Goal: Task Accomplishment & Management: Manage account settings

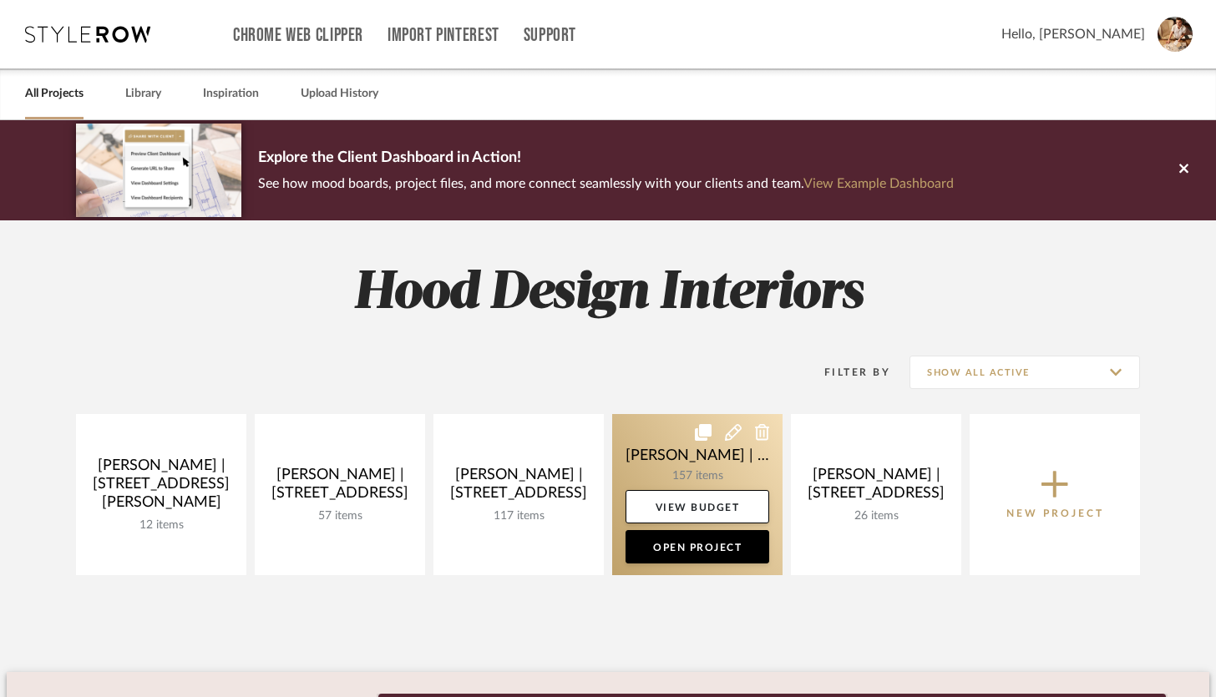
click at [705, 458] on link at bounding box center [697, 494] width 170 height 161
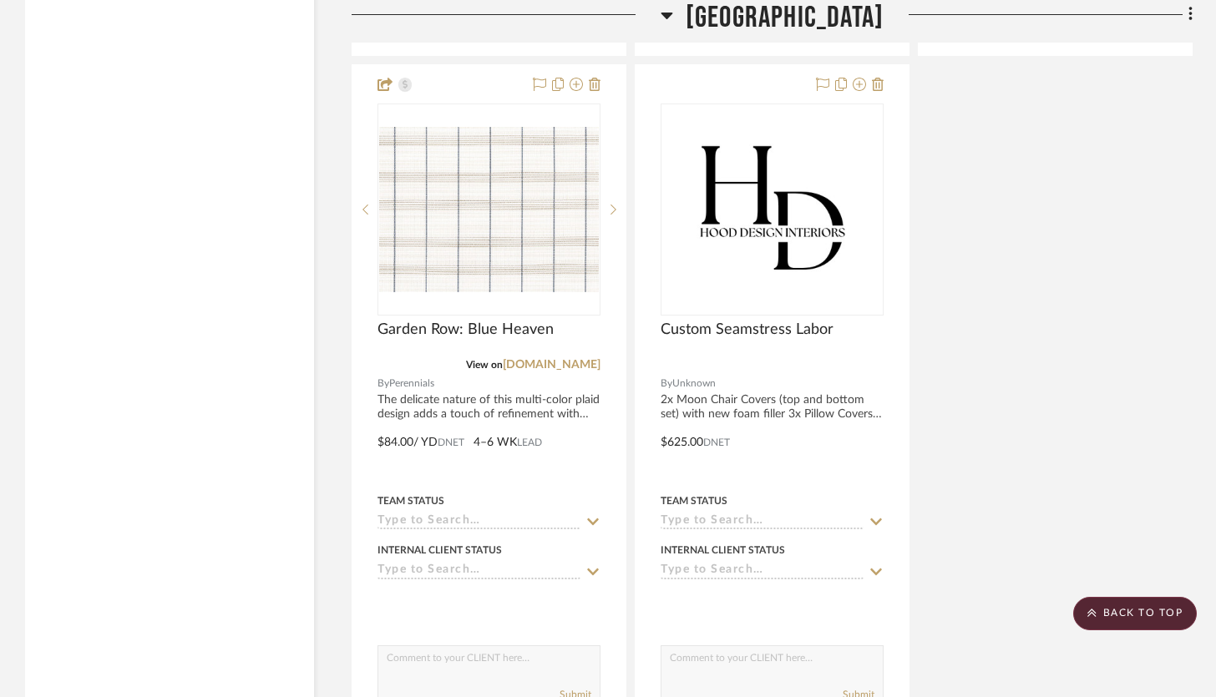
scroll to position [32296, 0]
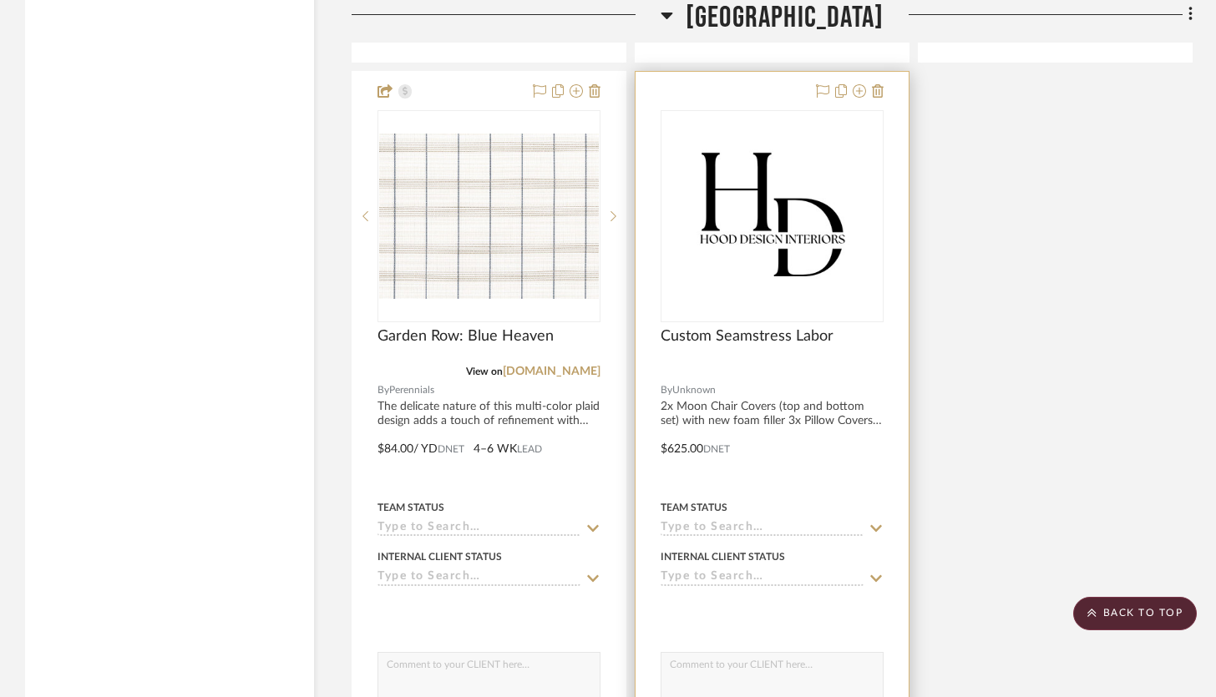
click at [811, 364] on div at bounding box center [772, 371] width 223 height 15
click at [796, 462] on div at bounding box center [772, 437] width 273 height 731
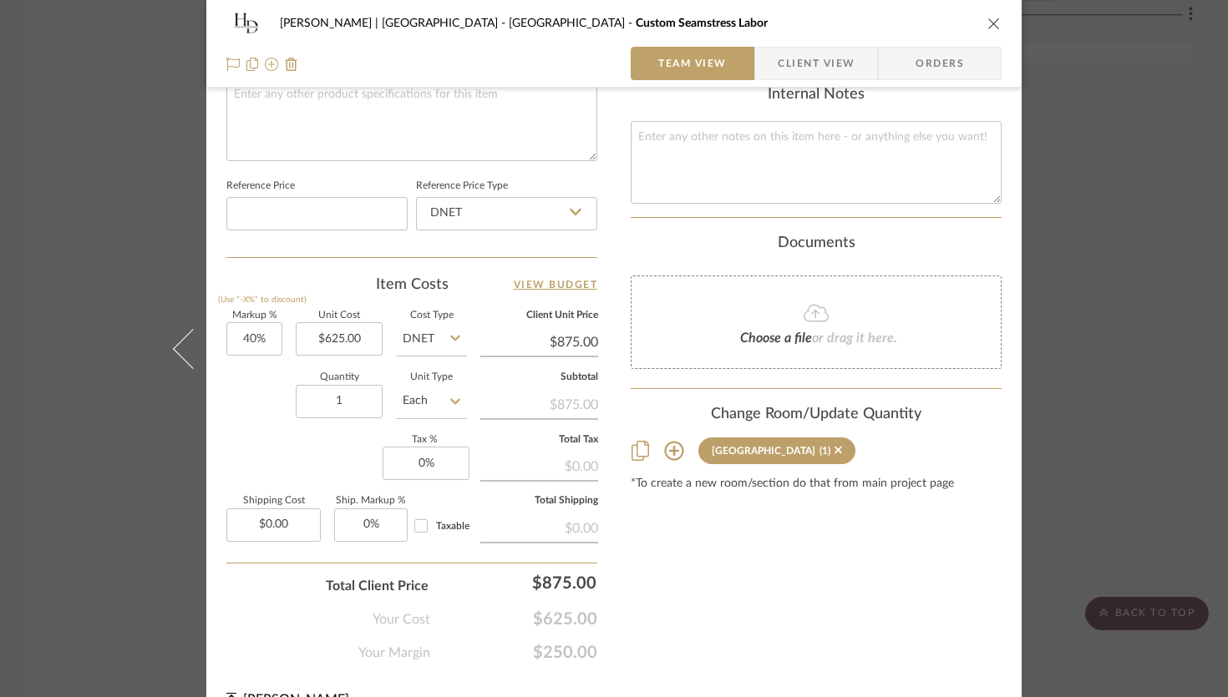
scroll to position [825, 0]
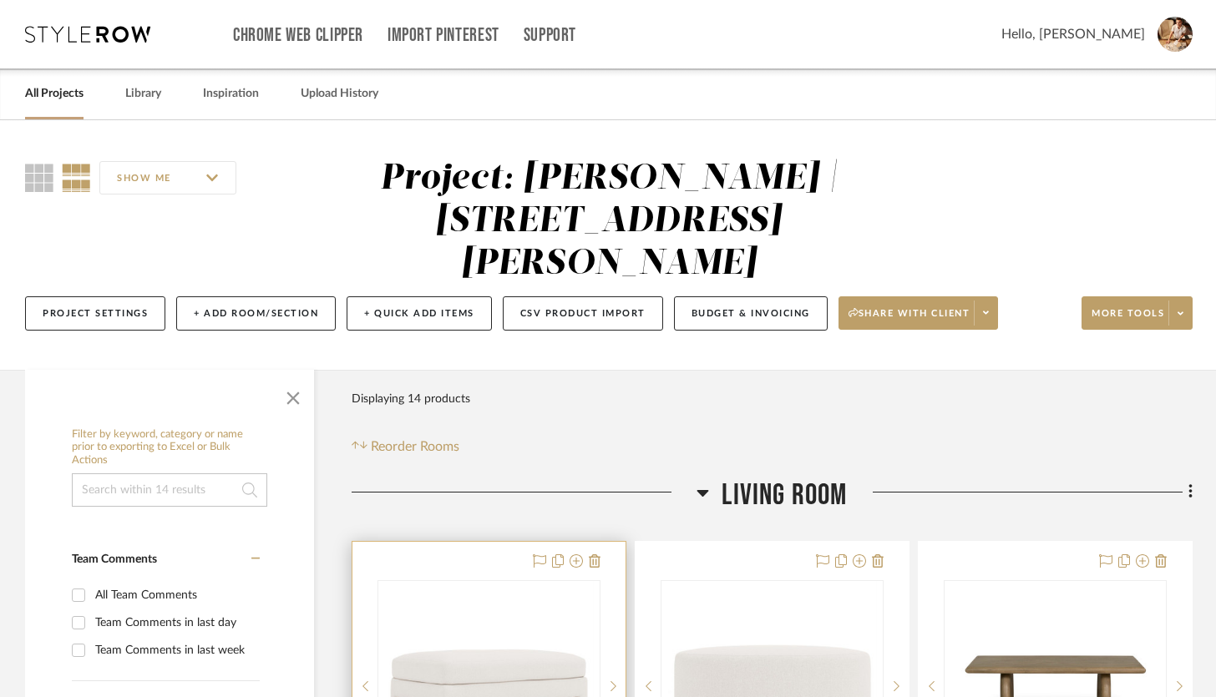
scroll to position [66, 0]
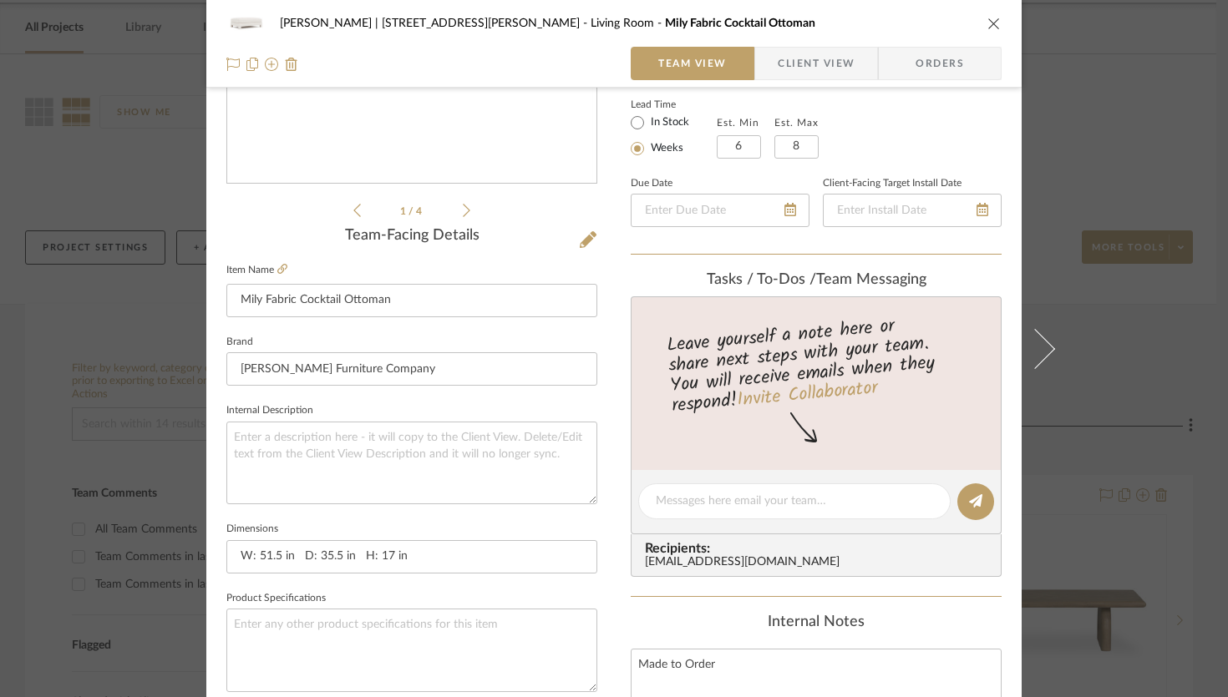
scroll to position [296, 0]
click at [283, 441] on textarea at bounding box center [411, 460] width 371 height 83
paste textarea "Fully upholstered from top to bottom, the Mily cocktail ottoman brings a soft t…"
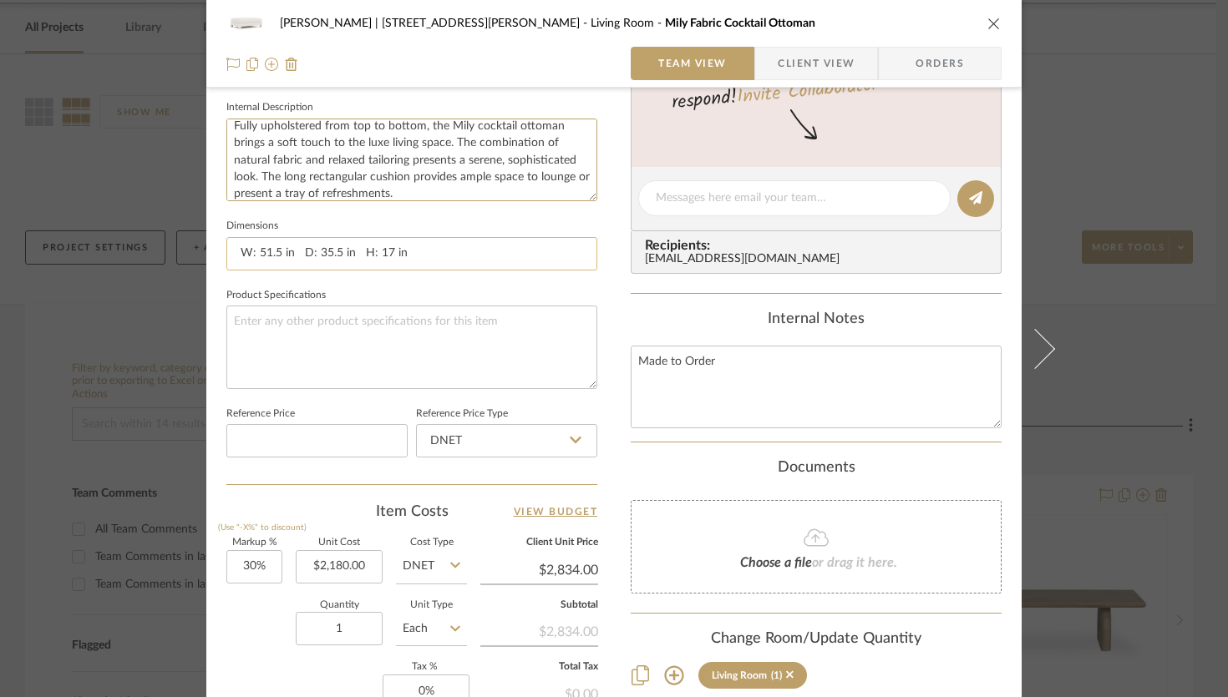
scroll to position [603, 0]
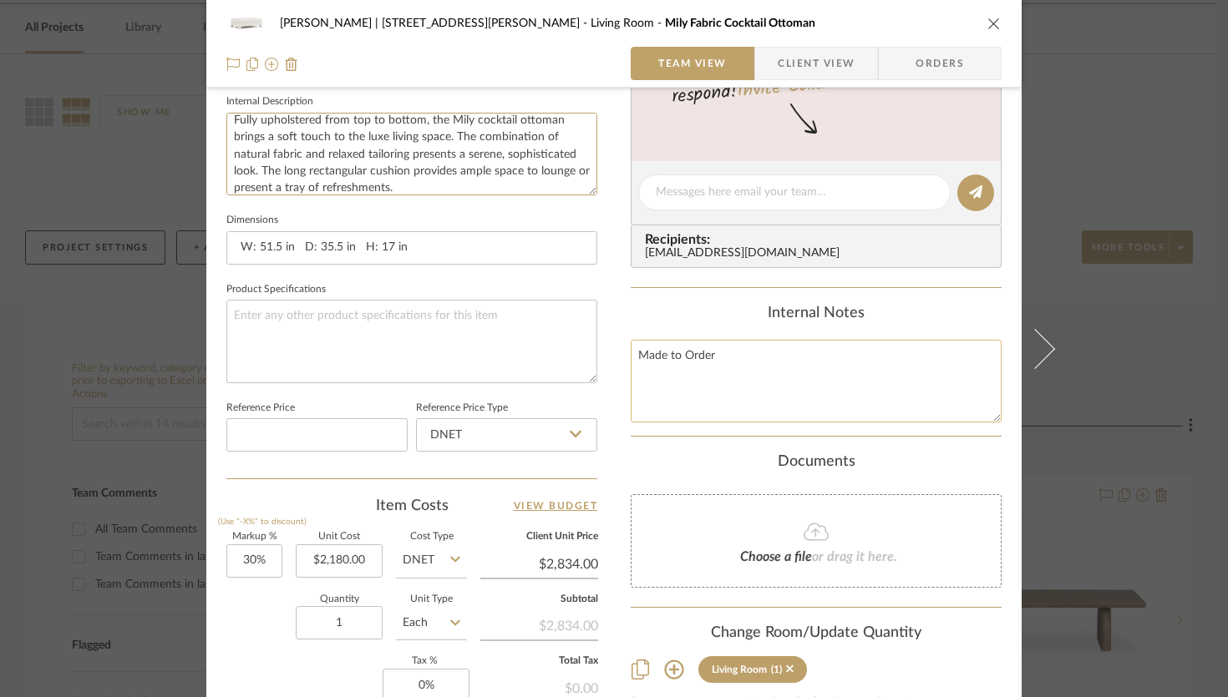
type textarea "Fully upholstered from top to bottom, the Mily cocktail ottoman brings a soft t…"
drag, startPoint x: 732, startPoint y: 355, endPoint x: 615, endPoint y: 357, distance: 117.8
click at [615, 357] on div "Camille Gillam | 903 Elinor Street Living Room Mily Fabric Cocktail Ottoman Tea…" at bounding box center [613, 181] width 815 height 1542
click at [327, 315] on textarea at bounding box center [411, 341] width 371 height 83
paste textarea "Made to Order"
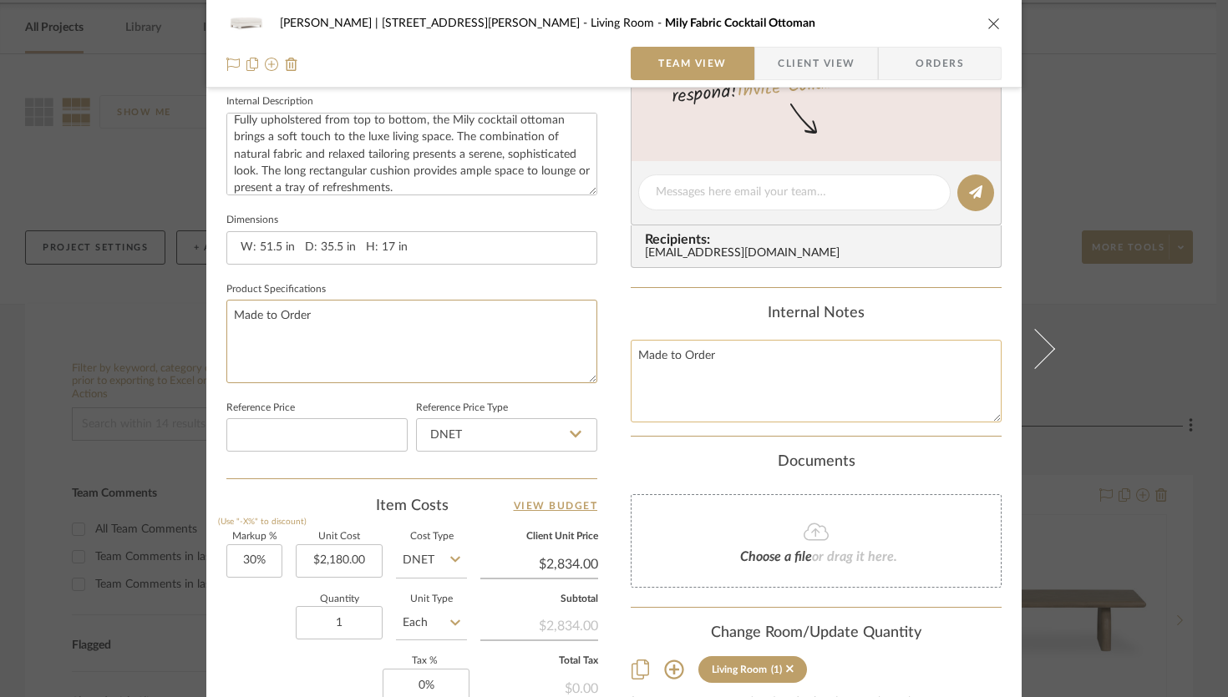
type textarea "Made to Order"
drag, startPoint x: 732, startPoint y: 359, endPoint x: 635, endPoint y: 352, distance: 97.2
click at [635, 352] on textarea "Made to Order" at bounding box center [815, 381] width 371 height 83
click at [230, 316] on textarea "Made to Order" at bounding box center [411, 341] width 371 height 83
drag, startPoint x: 372, startPoint y: 316, endPoint x: 225, endPoint y: 317, distance: 147.8
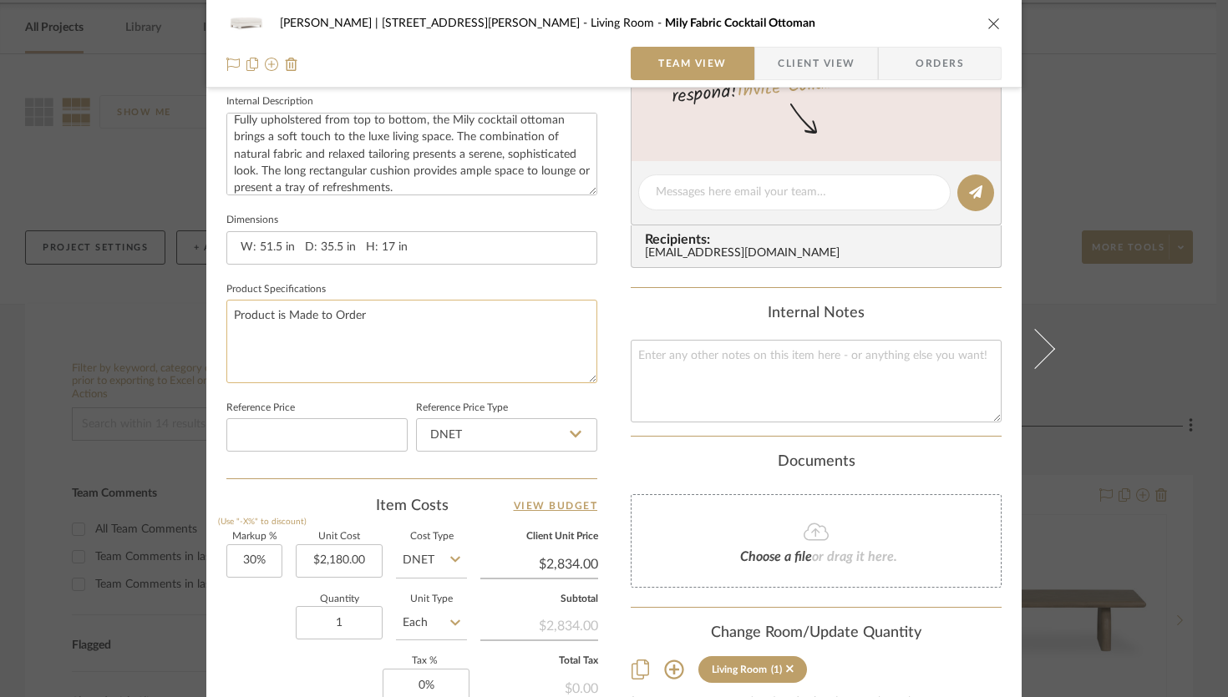
click at [226, 317] on textarea "Product is Made to Order" at bounding box center [411, 341] width 371 height 83
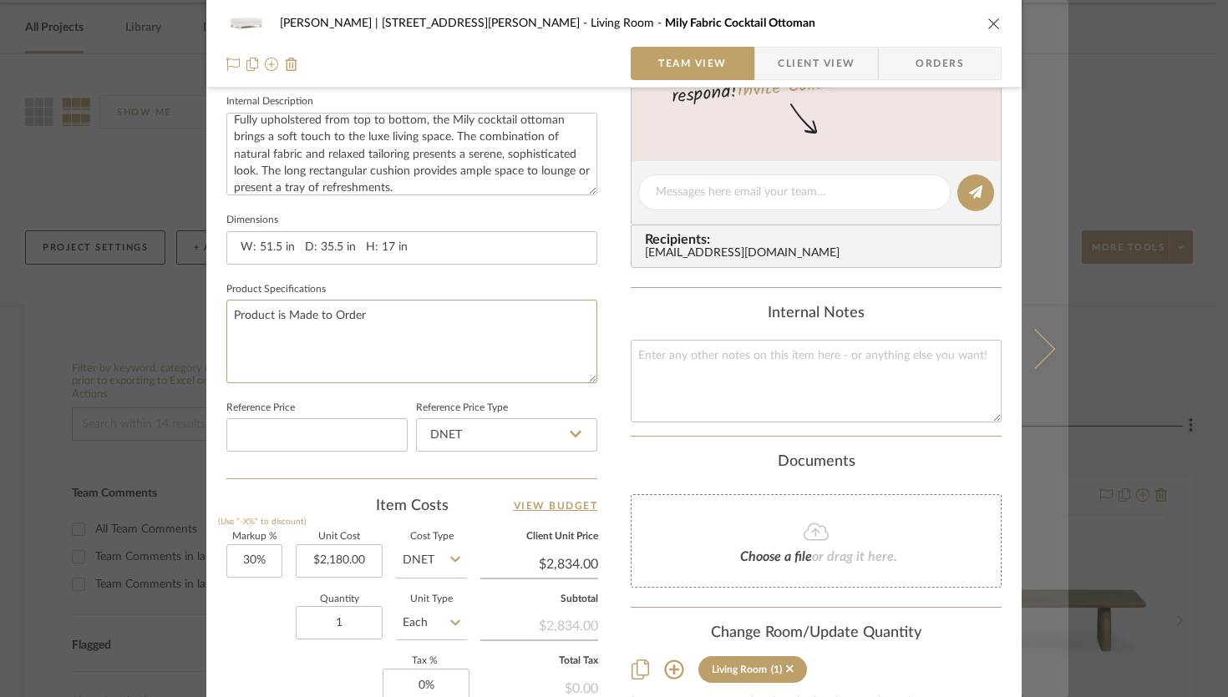
type textarea "Product is Made to Order"
click at [1036, 351] on icon at bounding box center [1035, 348] width 40 height 40
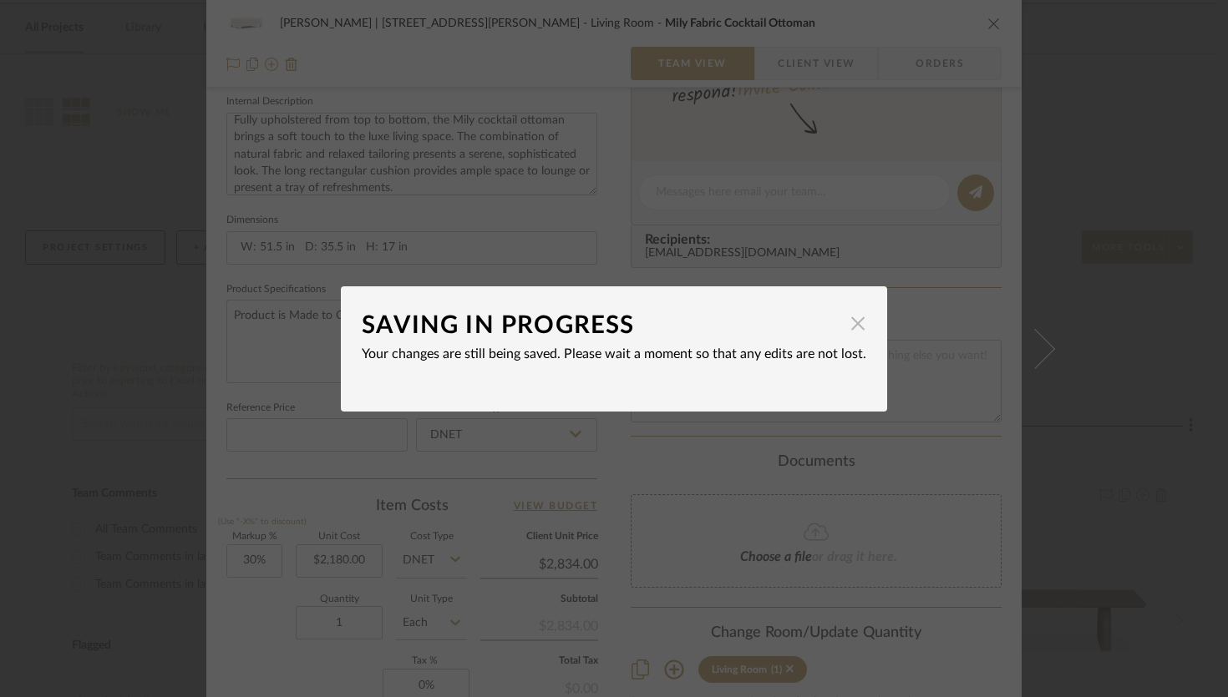
click at [857, 325] on span "button" at bounding box center [857, 323] width 33 height 33
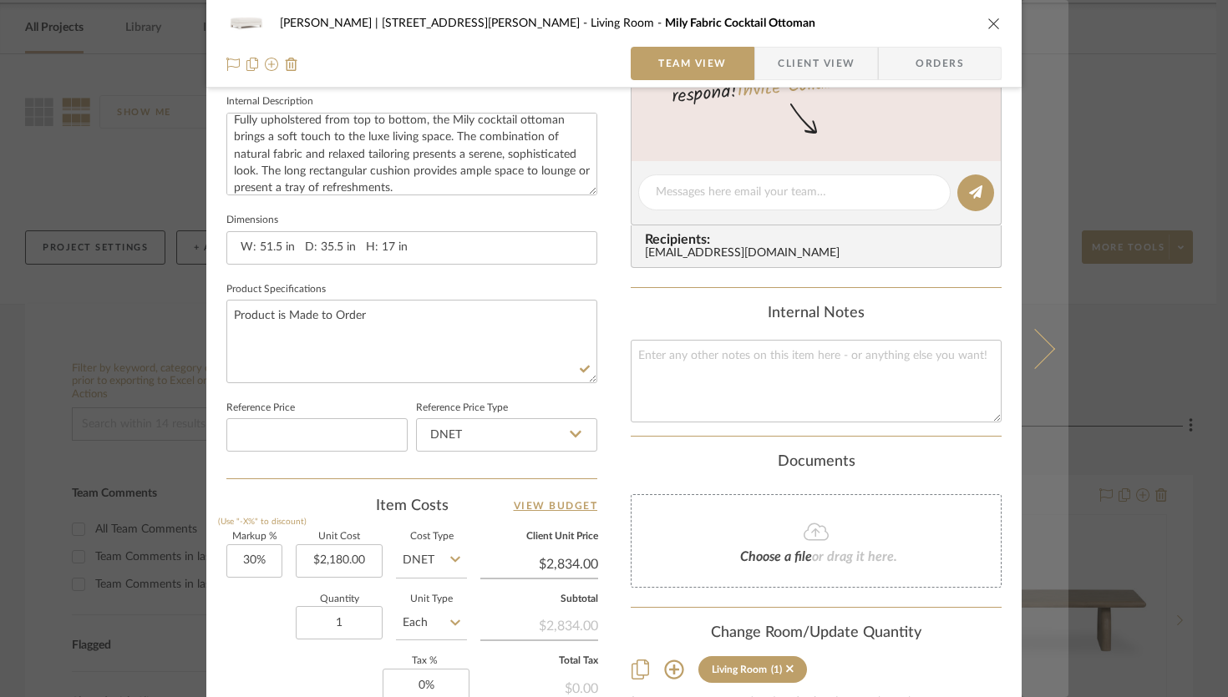
click at [1040, 337] on button at bounding box center [1044, 348] width 47 height 697
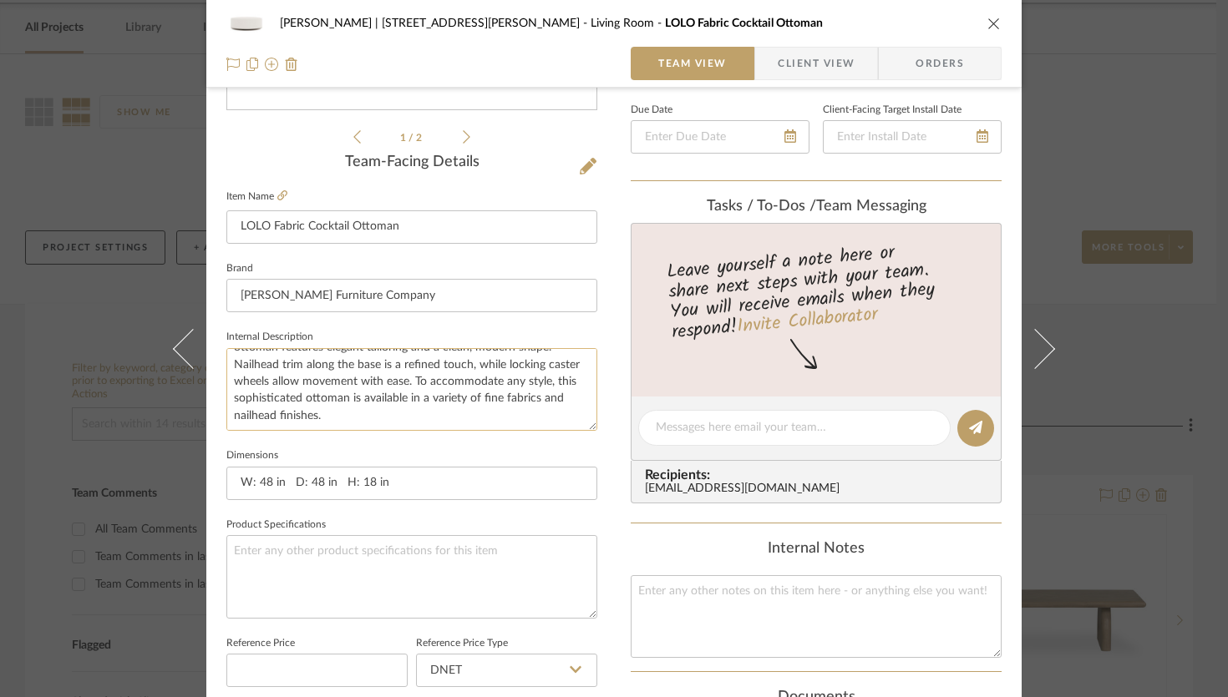
scroll to position [395, 0]
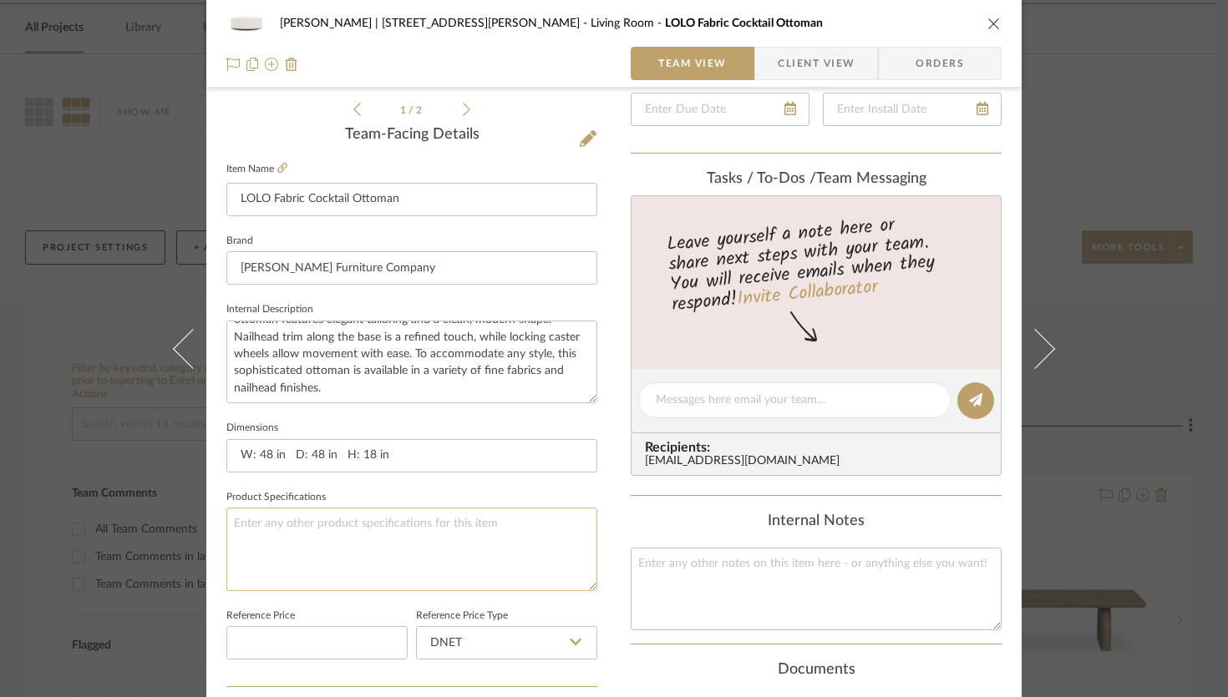
click at [275, 527] on textarea at bounding box center [411, 549] width 371 height 83
paste textarea "Product is Made to Order"
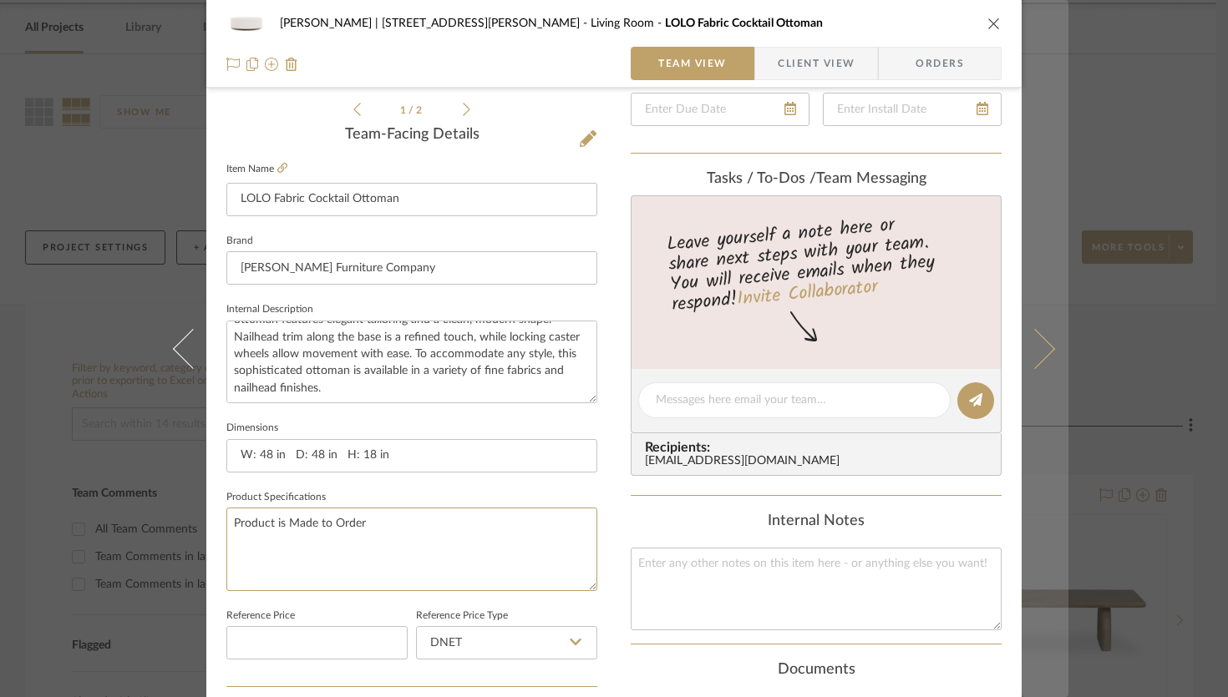
type textarea "Product is Made to Order"
click at [1043, 351] on icon at bounding box center [1035, 348] width 40 height 40
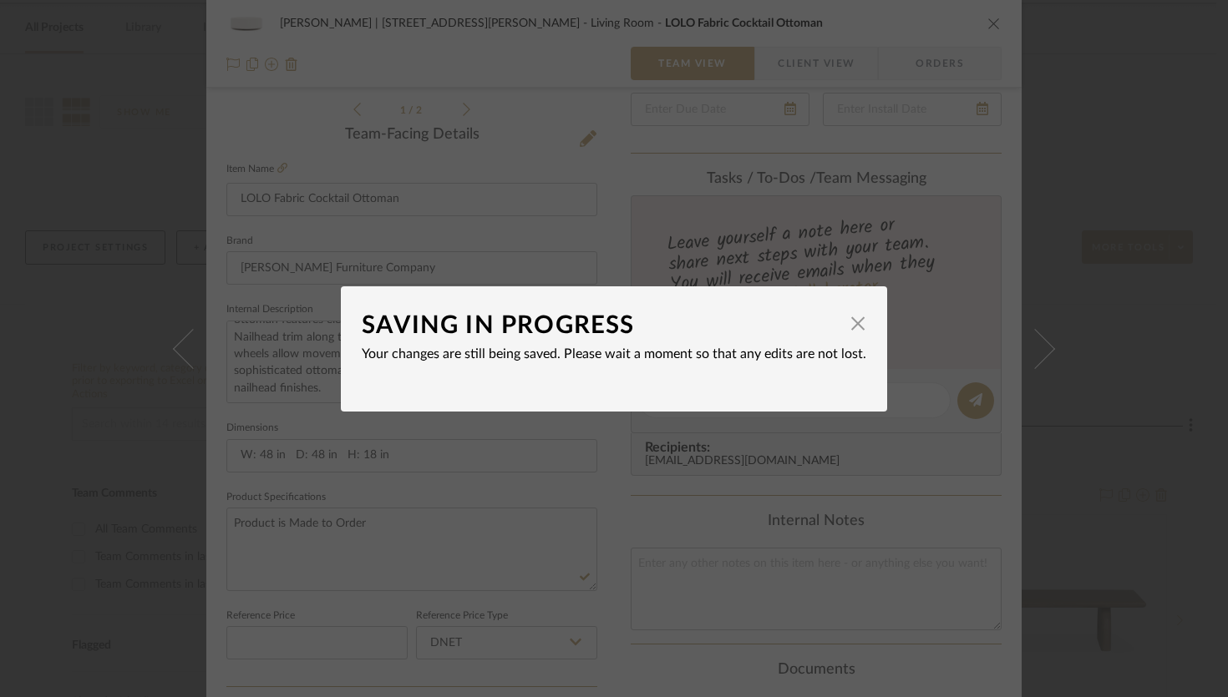
click at [800, 471] on div "SAVING IN PROGRESS × Your changes are still being saved. Please wait a moment s…" at bounding box center [614, 348] width 1228 height 697
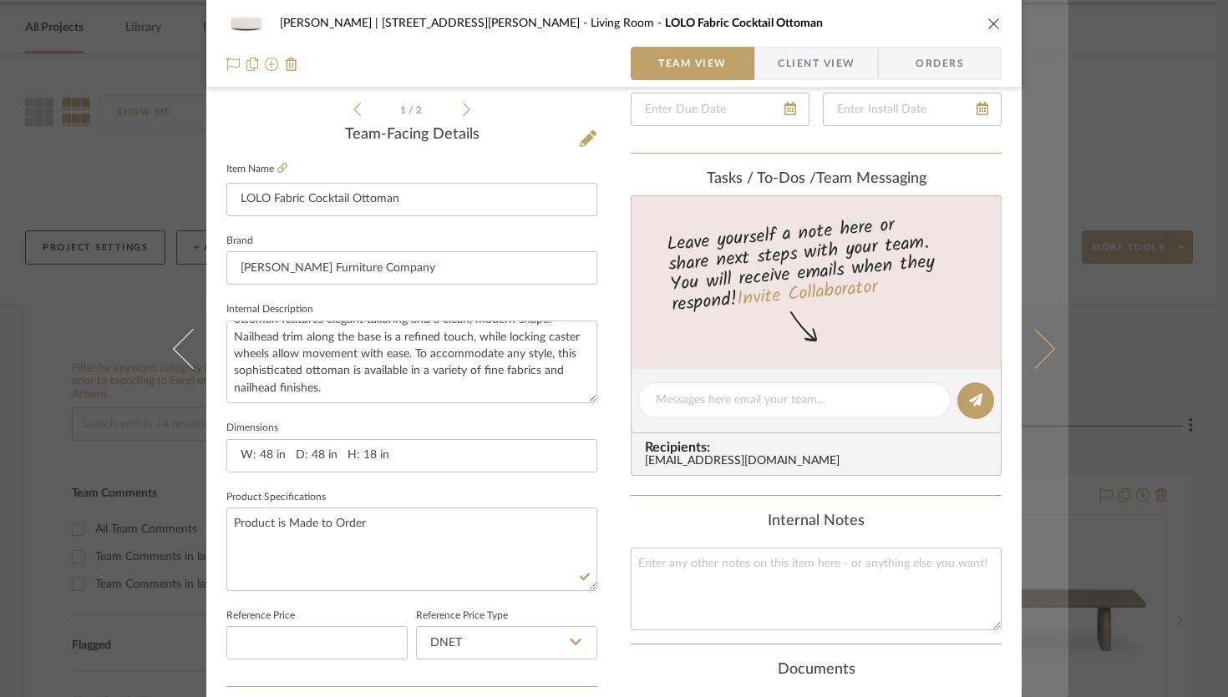
click at [1035, 352] on icon at bounding box center [1035, 348] width 40 height 40
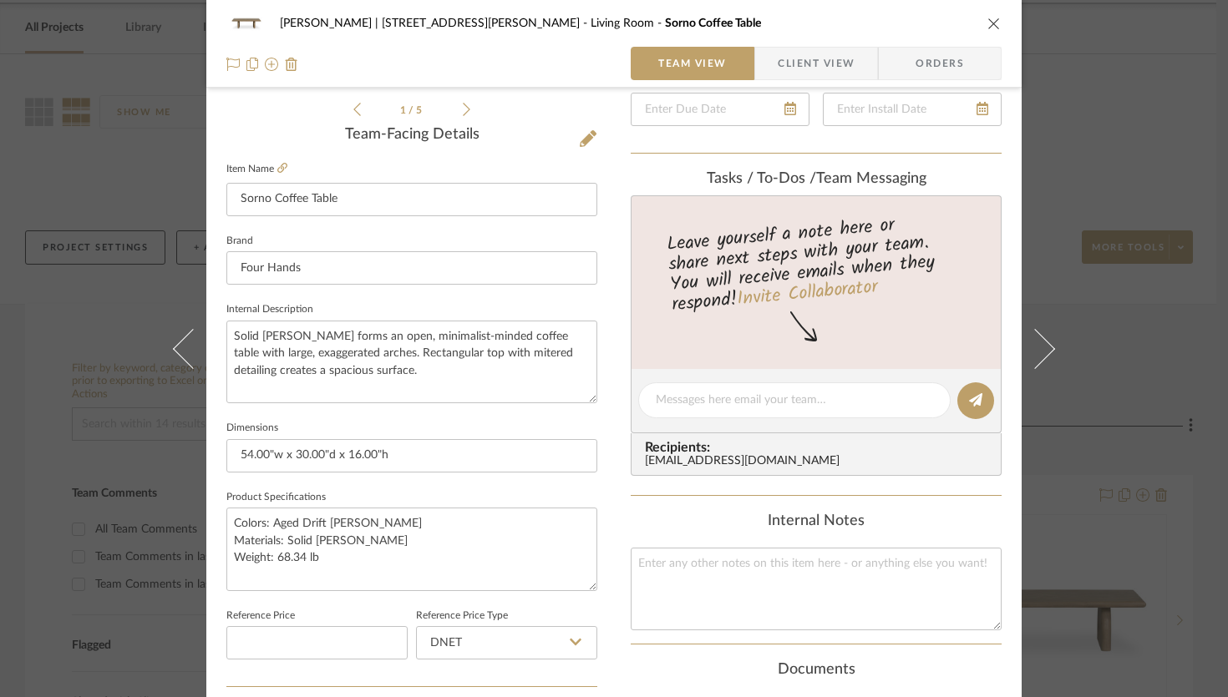
click at [987, 23] on icon "close" at bounding box center [993, 23] width 13 height 13
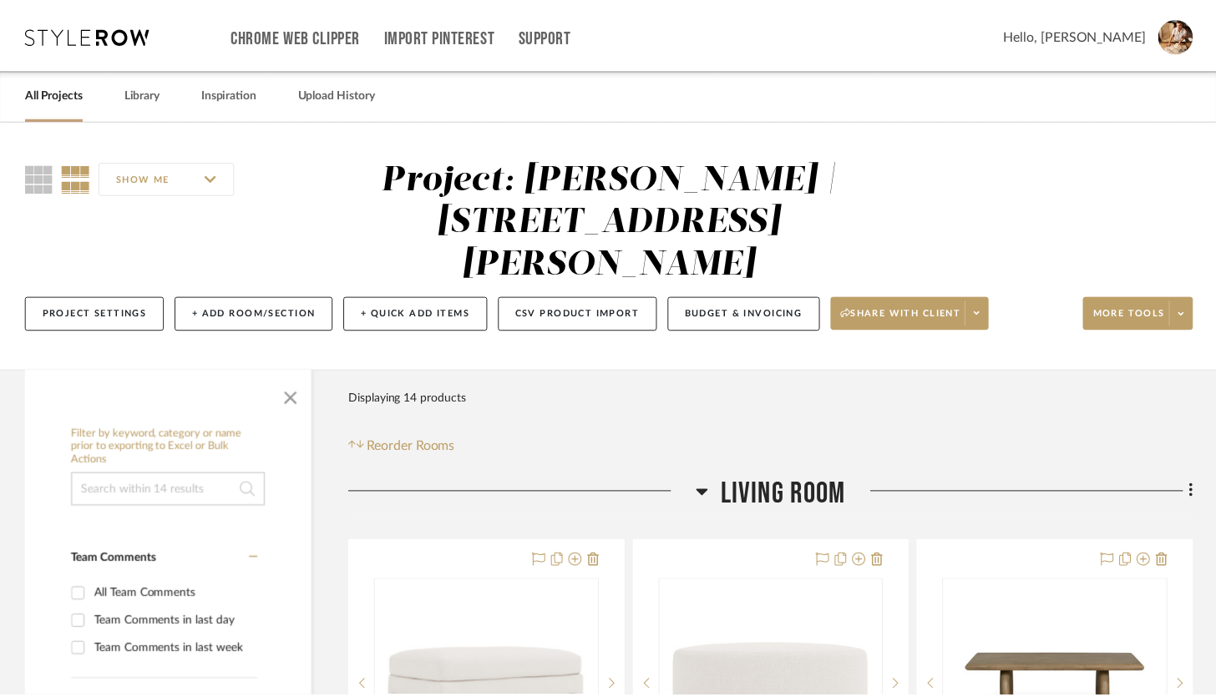
scroll to position [66, 0]
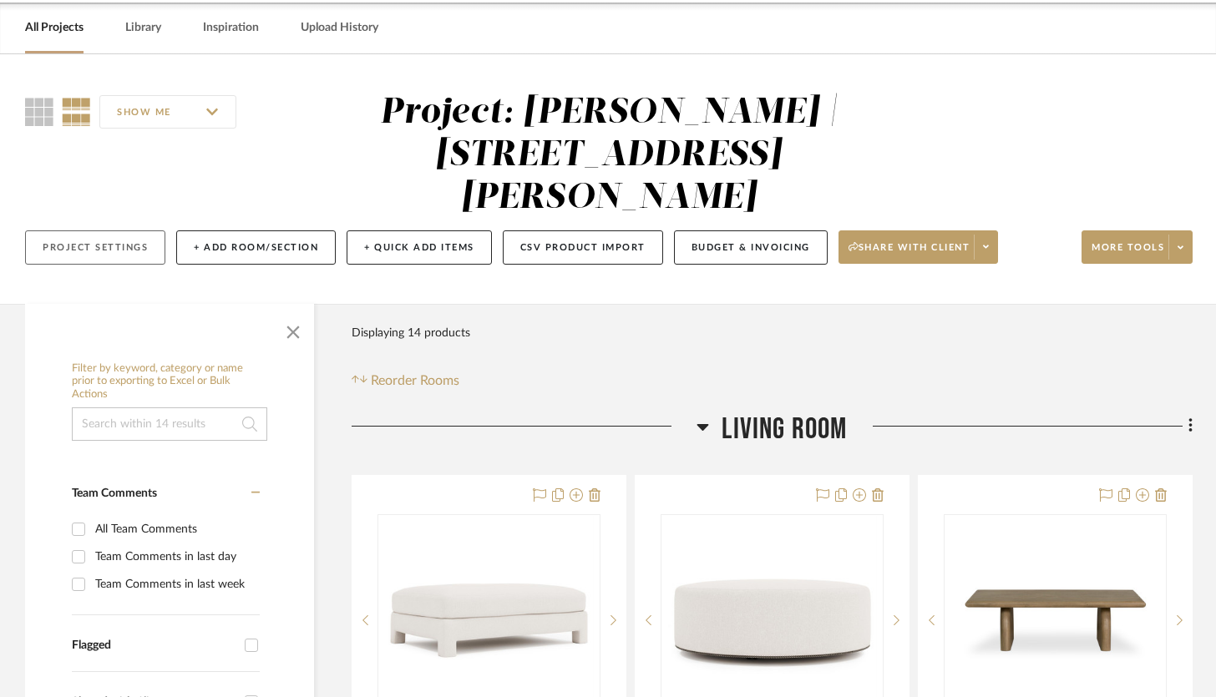
click at [59, 230] on button "Project Settings" at bounding box center [95, 247] width 140 height 34
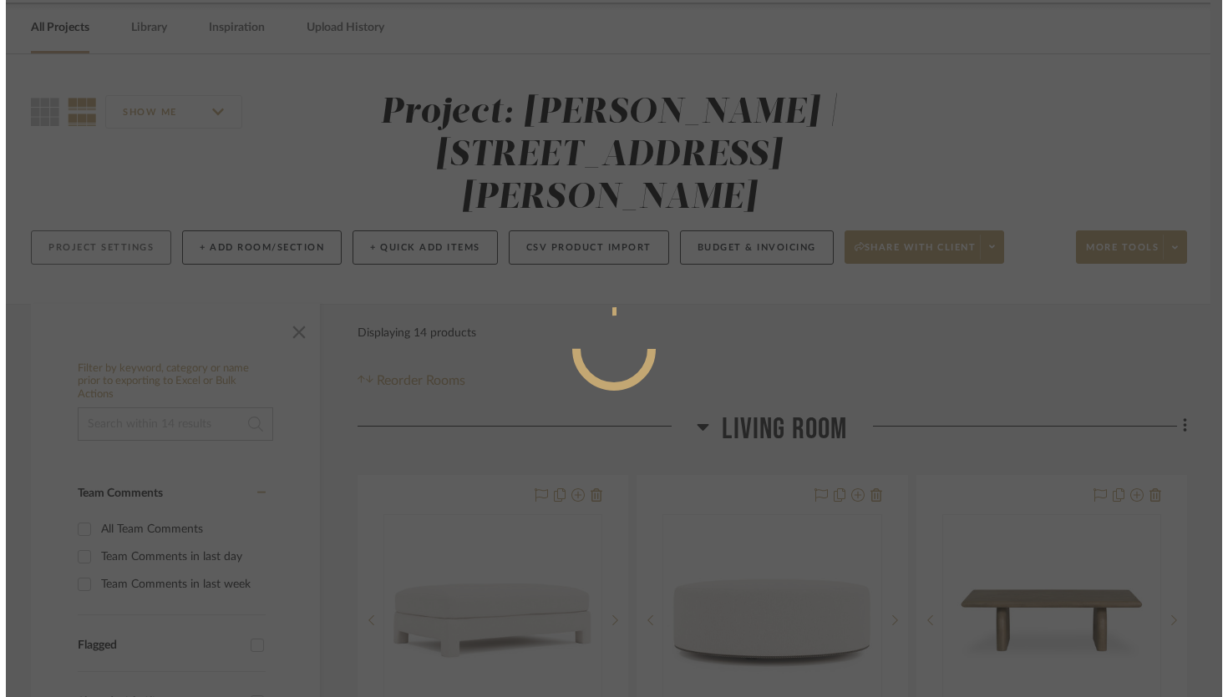
scroll to position [0, 0]
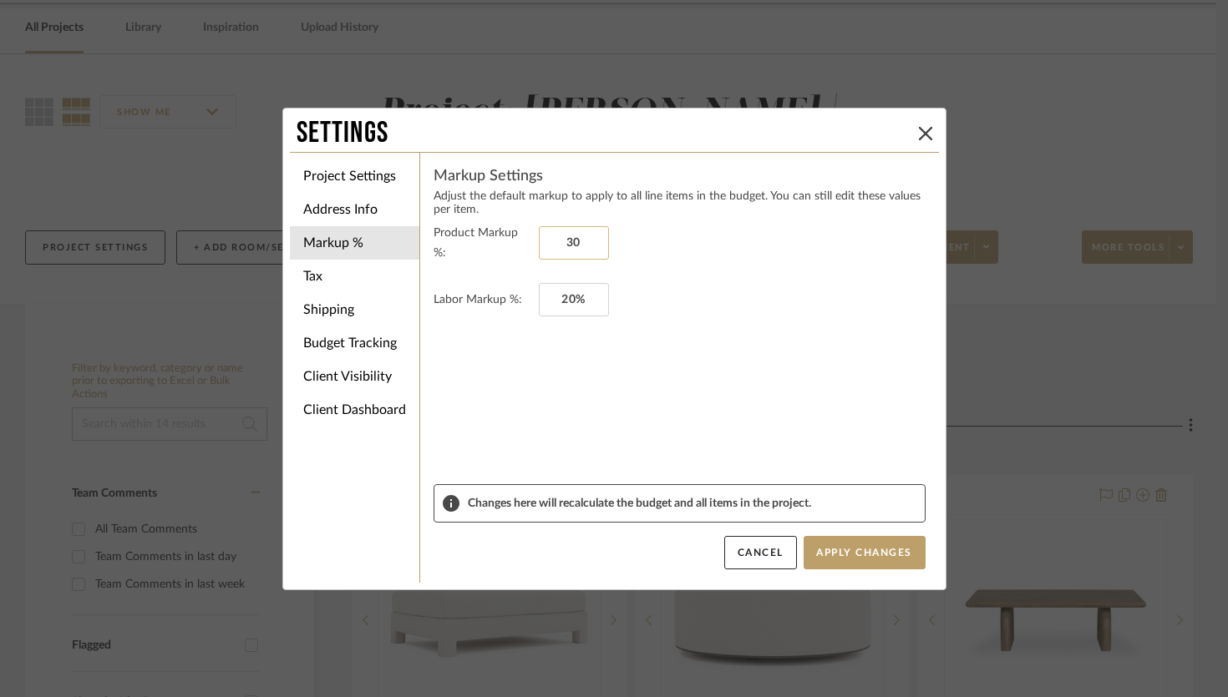
click at [573, 235] on input "30" at bounding box center [574, 242] width 70 height 33
type input "100%"
click at [851, 556] on button "Apply Changes" at bounding box center [864, 552] width 122 height 33
click at [337, 205] on li "Address Info" at bounding box center [354, 209] width 129 height 33
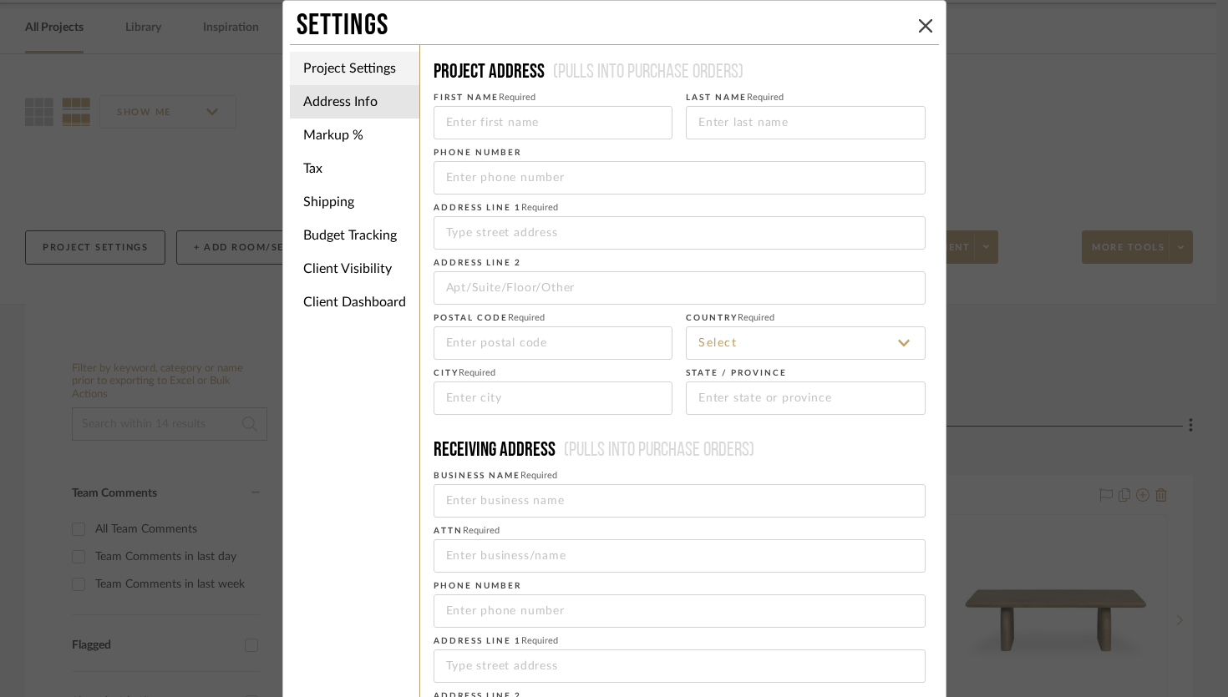
click at [363, 70] on li "Project Settings" at bounding box center [354, 68] width 129 height 33
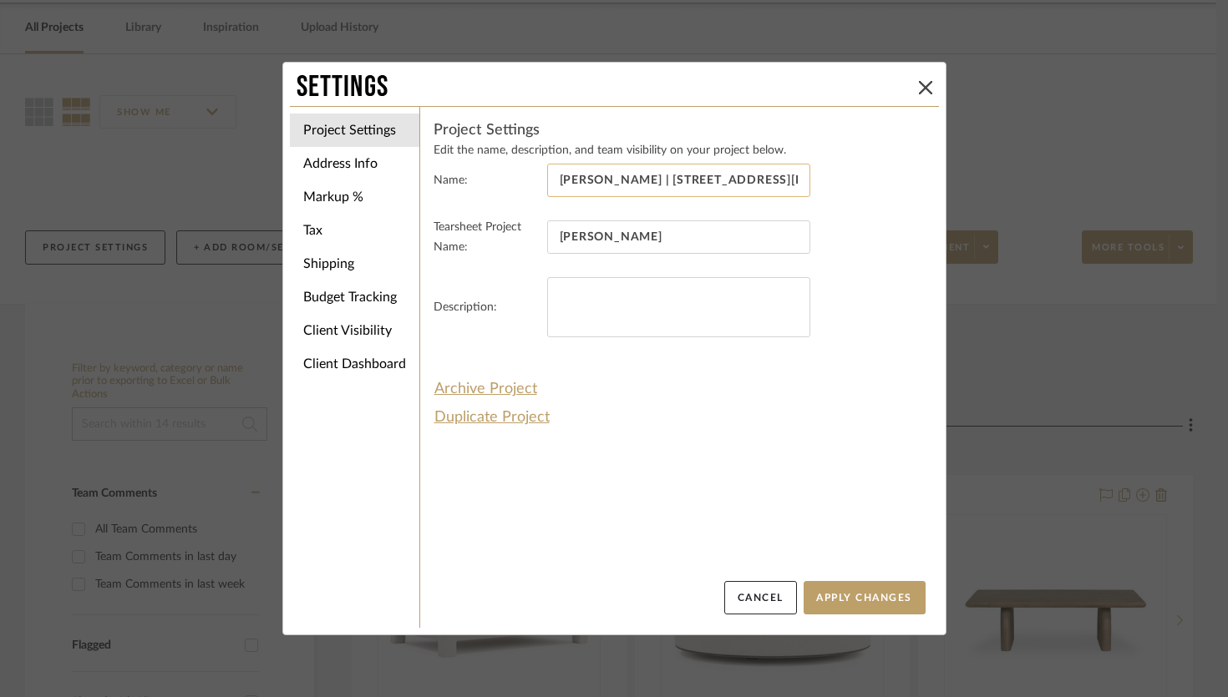
drag, startPoint x: 759, startPoint y: 180, endPoint x: 651, endPoint y: 175, distance: 108.7
click at [651, 175] on input "Camille Gillam | 903 Elinor Street" at bounding box center [678, 180] width 263 height 33
click at [340, 162] on li "Address Info" at bounding box center [354, 163] width 129 height 33
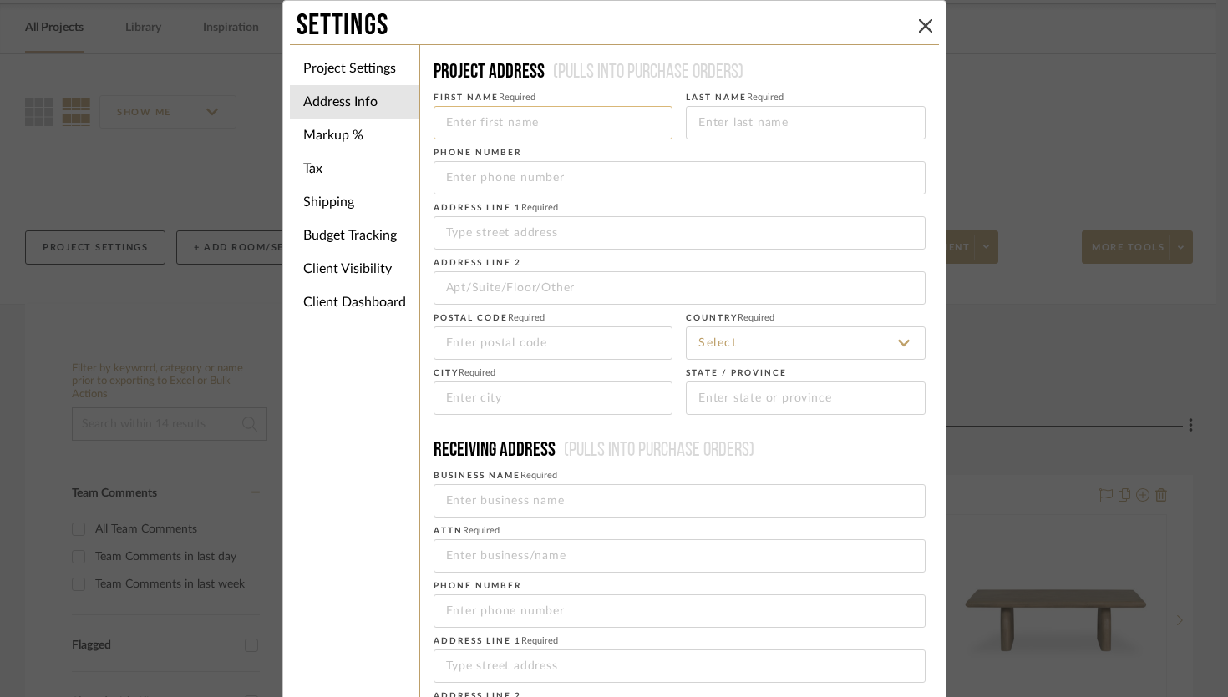
click at [532, 117] on input at bounding box center [553, 122] width 240 height 33
click at [465, 177] on input "tel" at bounding box center [679, 177] width 492 height 33
click at [465, 230] on input at bounding box center [679, 232] width 492 height 33
paste input "903 Elinor Street"
type input "903 Elinor Street"
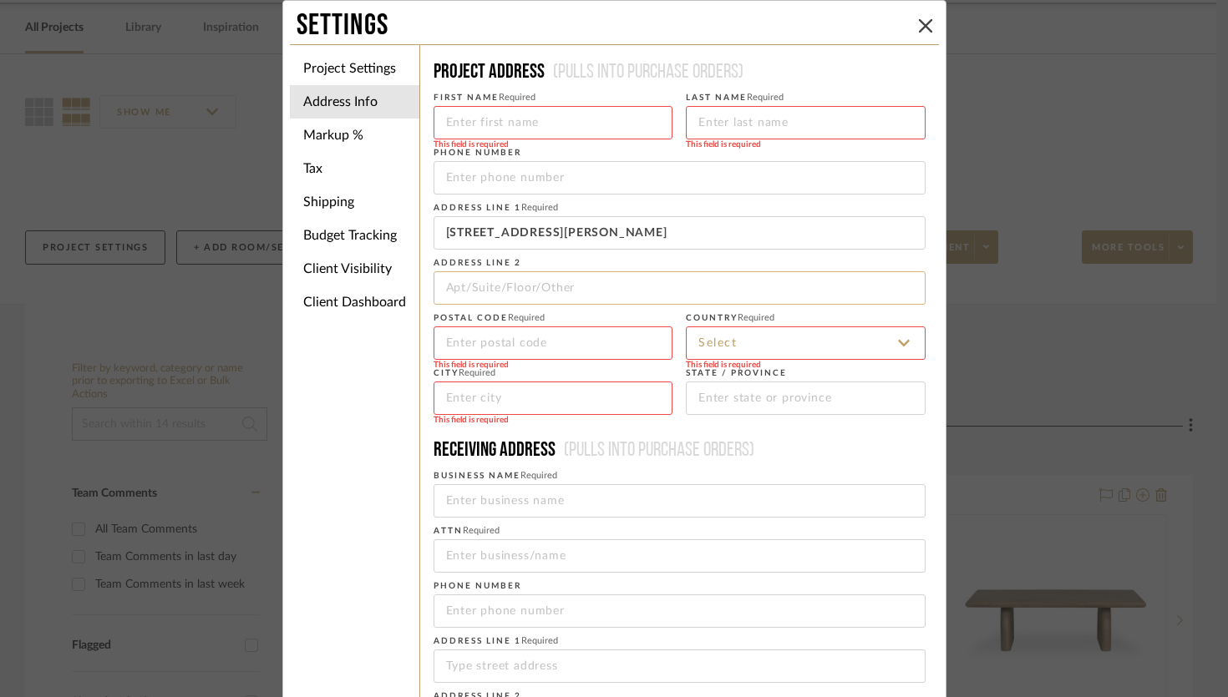
click at [501, 281] on input at bounding box center [679, 287] width 492 height 33
click at [479, 340] on input at bounding box center [553, 343] width 240 height 33
type input "37405"
click at [740, 337] on input at bounding box center [806, 343] width 240 height 33
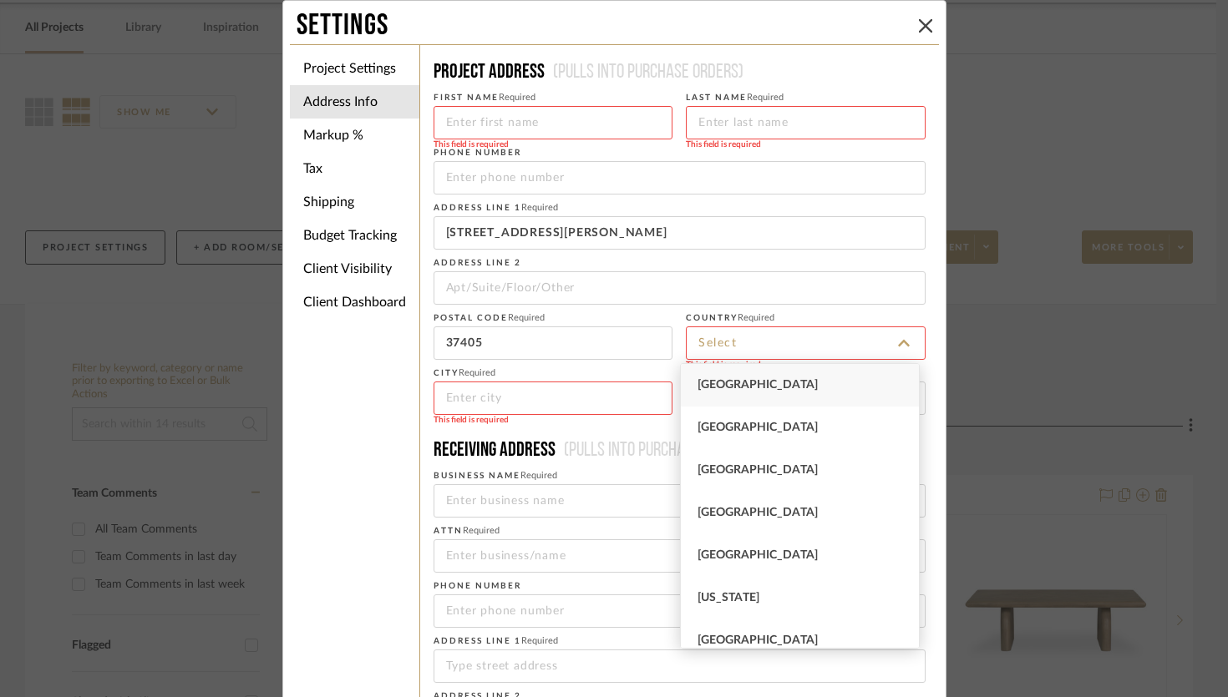
click at [747, 384] on span "United States" at bounding box center [757, 385] width 120 height 12
type input "United States"
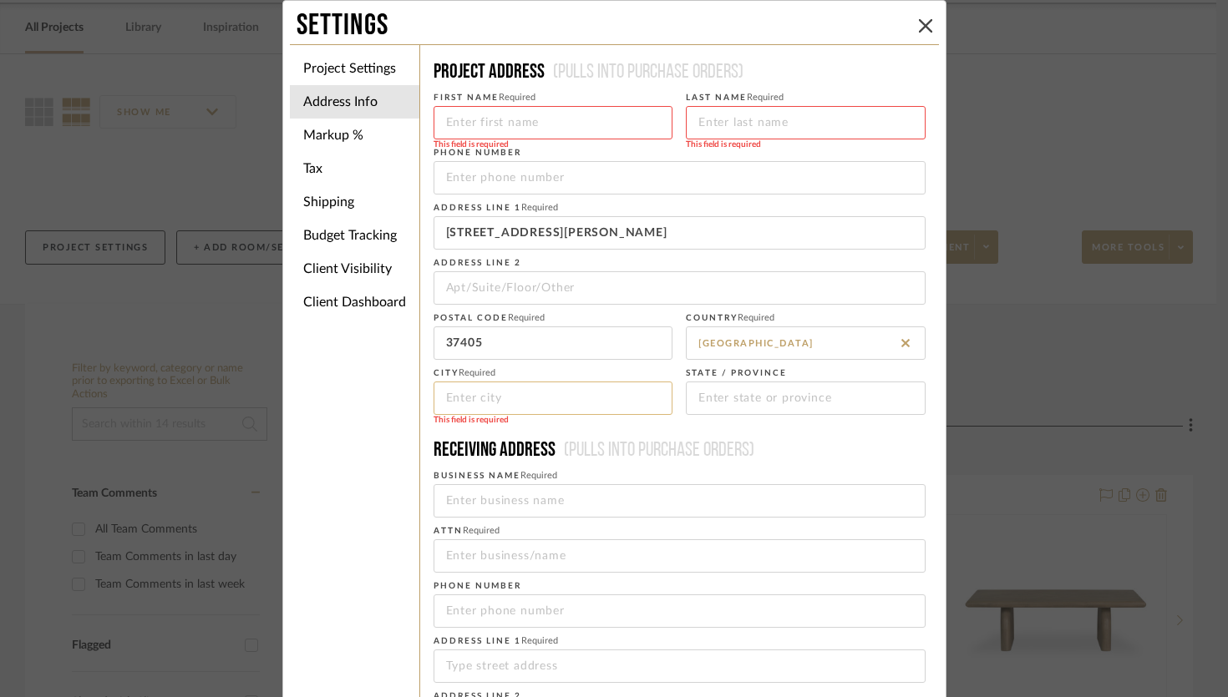
click at [604, 382] on input at bounding box center [553, 398] width 240 height 33
type input "Chattanooga"
click at [821, 405] on input at bounding box center [806, 398] width 240 height 33
type input "TN"
click at [551, 124] on input at bounding box center [553, 122] width 240 height 33
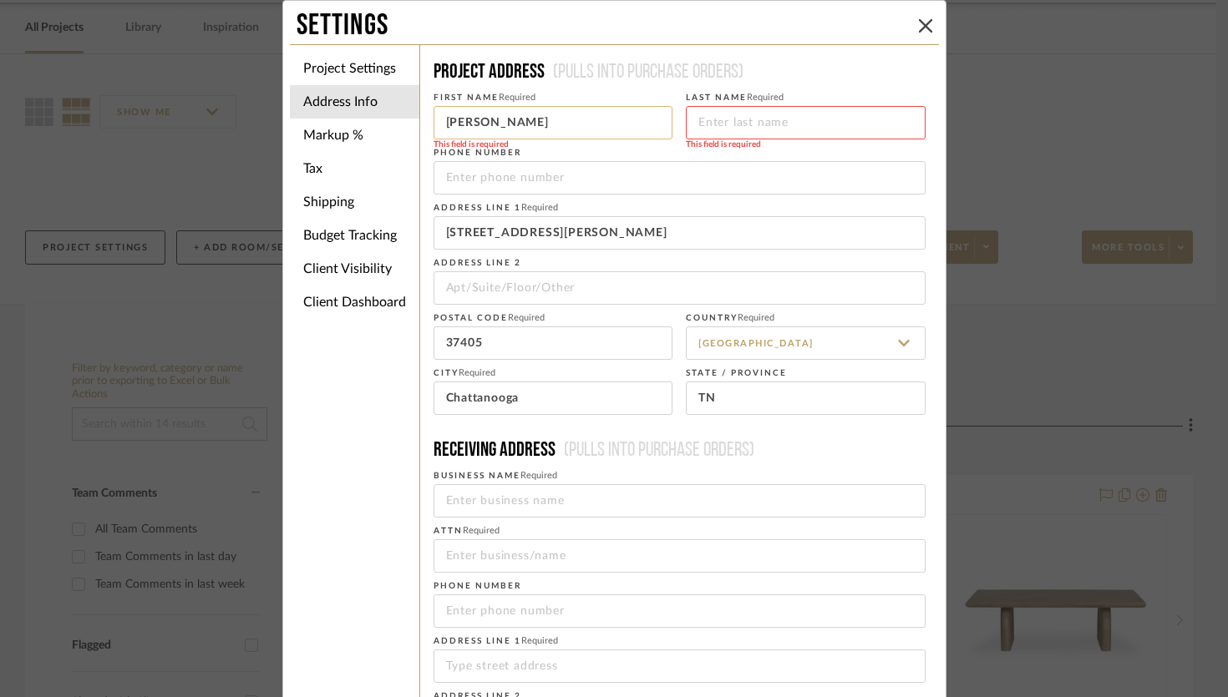
type input "Brandon"
type input "Hood"
click at [579, 502] on input at bounding box center [679, 500] width 492 height 33
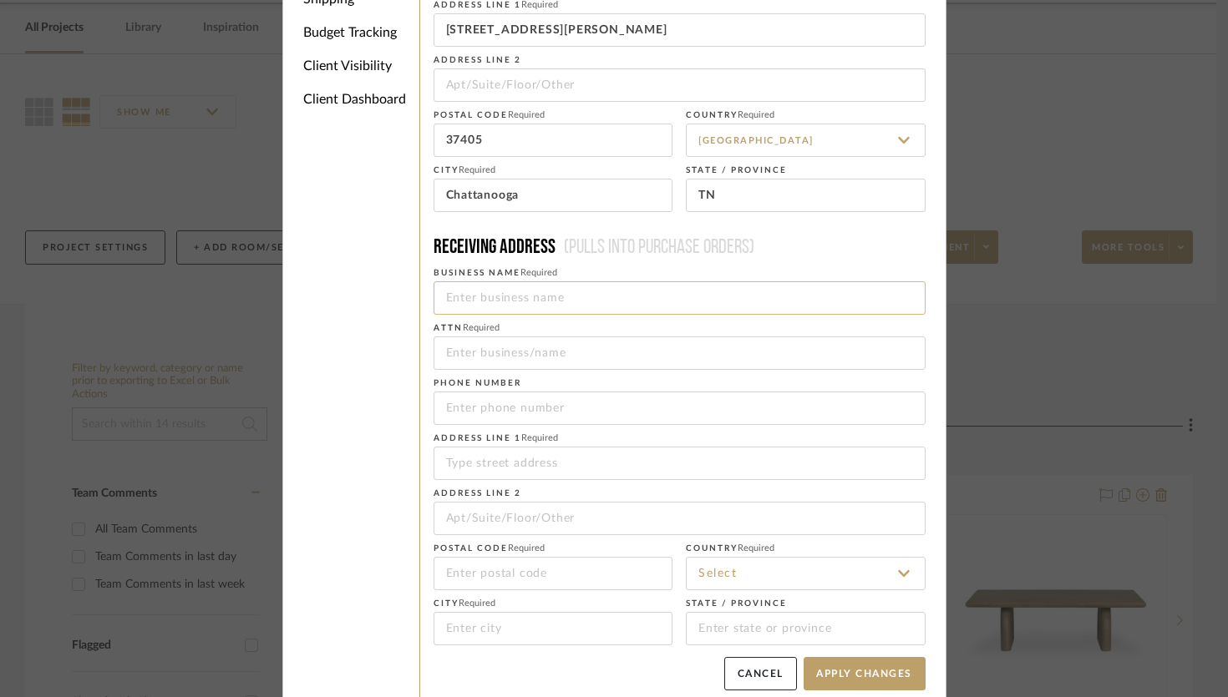
scroll to position [217, 0]
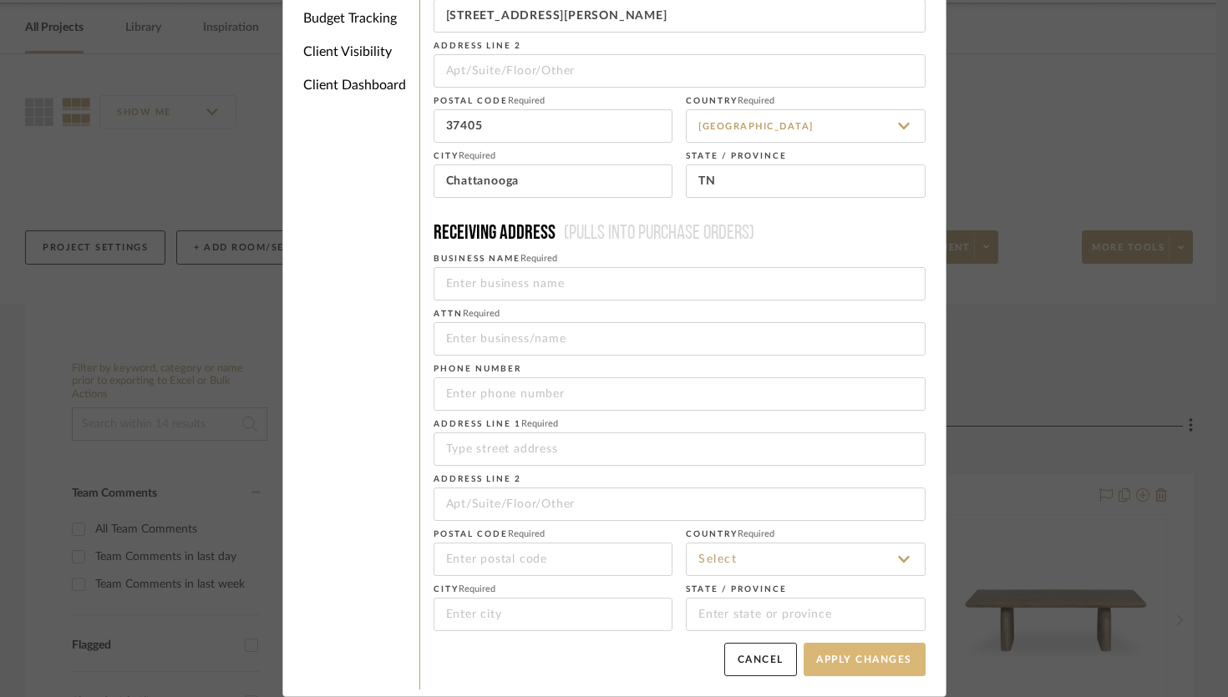
click at [857, 666] on button "Apply Changes" at bounding box center [864, 659] width 122 height 33
type input "+4237856973"
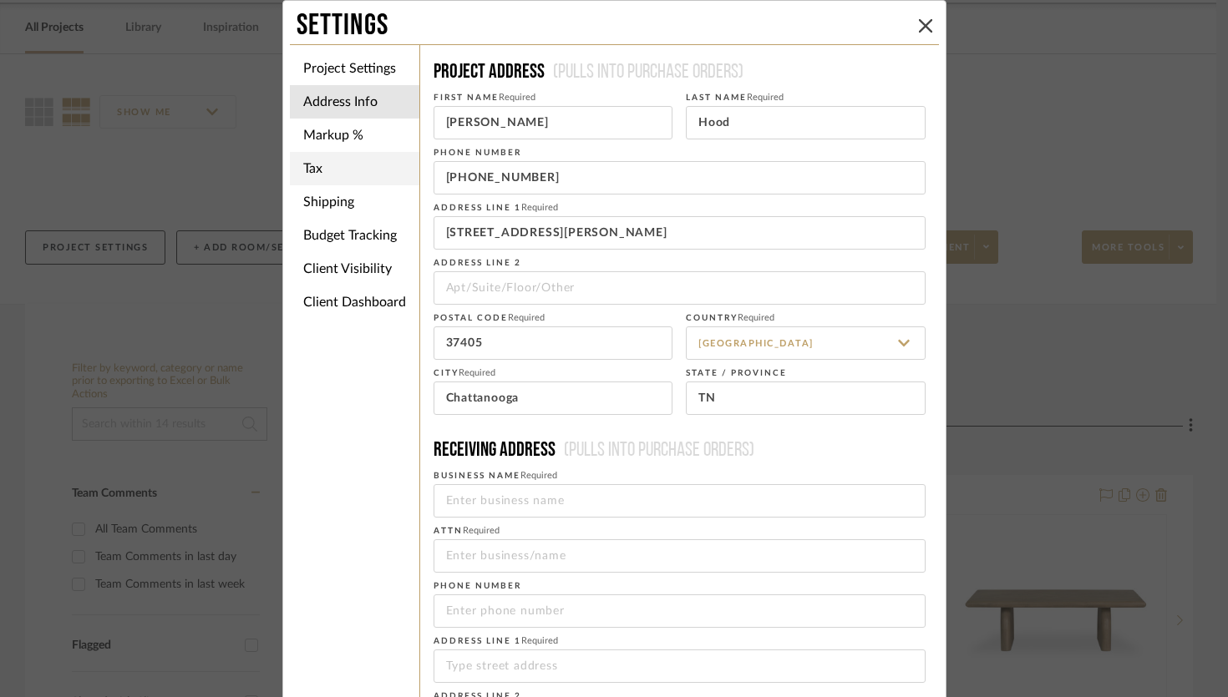
click at [332, 179] on li "Tax" at bounding box center [354, 168] width 129 height 33
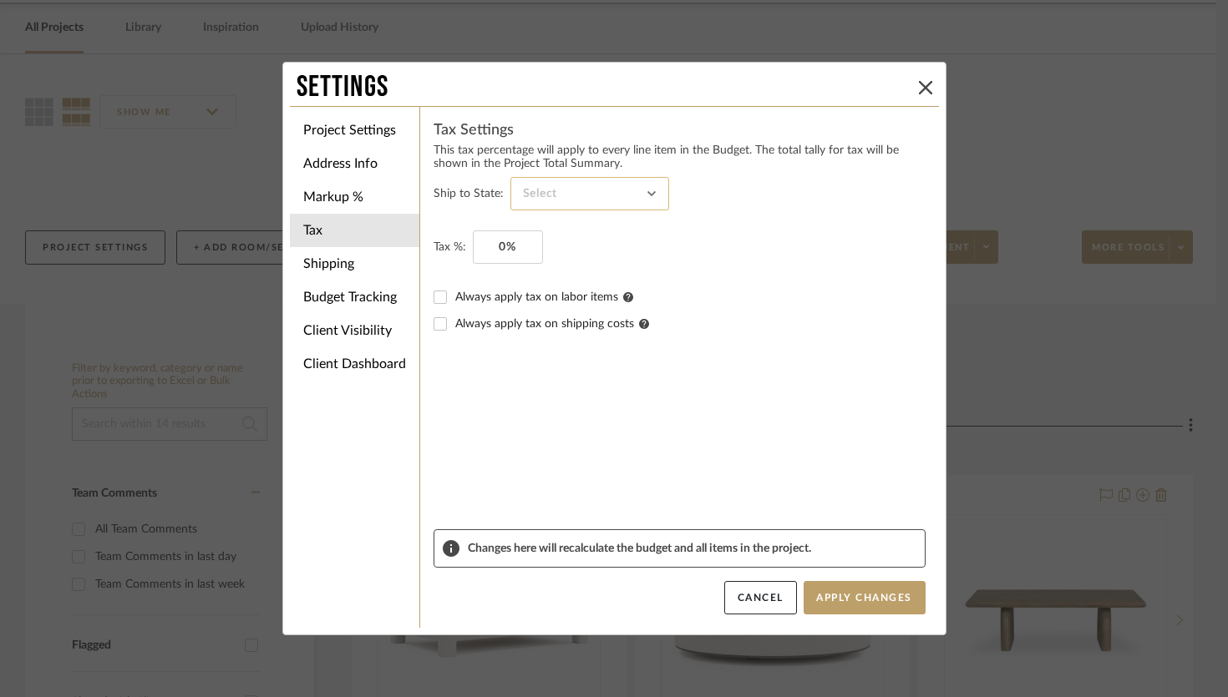
click at [550, 200] on input at bounding box center [589, 193] width 159 height 33
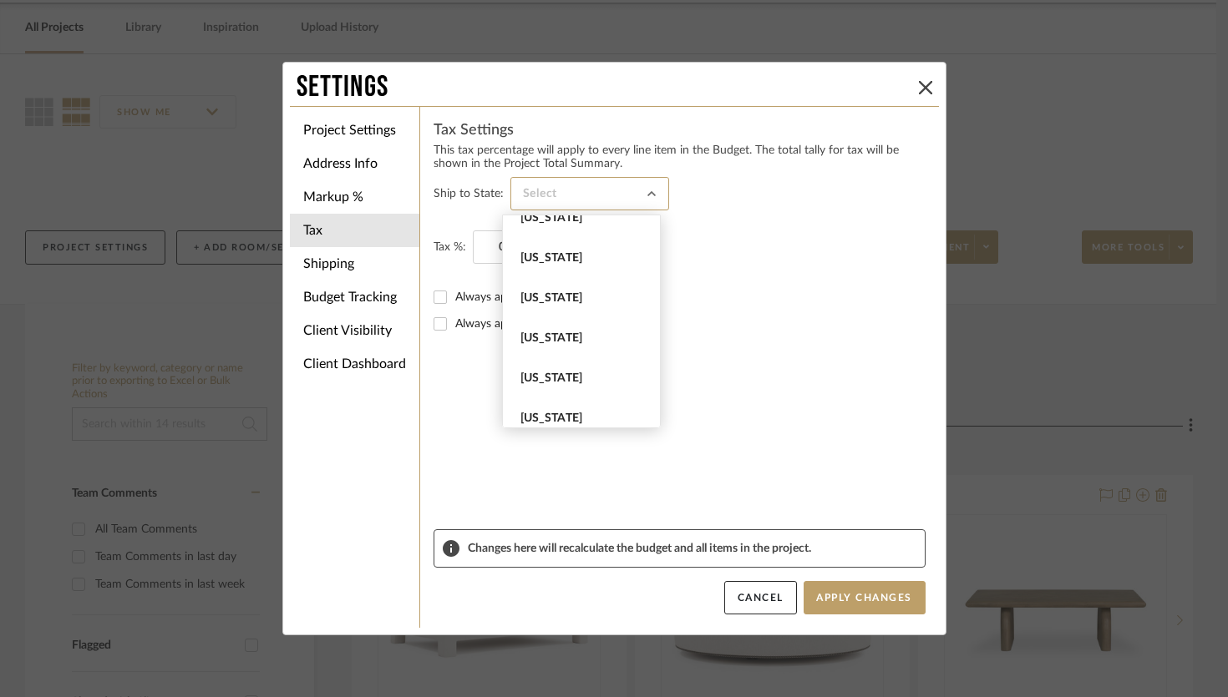
scroll to position [1584, 0]
click at [575, 338] on span "Tennessee" at bounding box center [583, 335] width 126 height 14
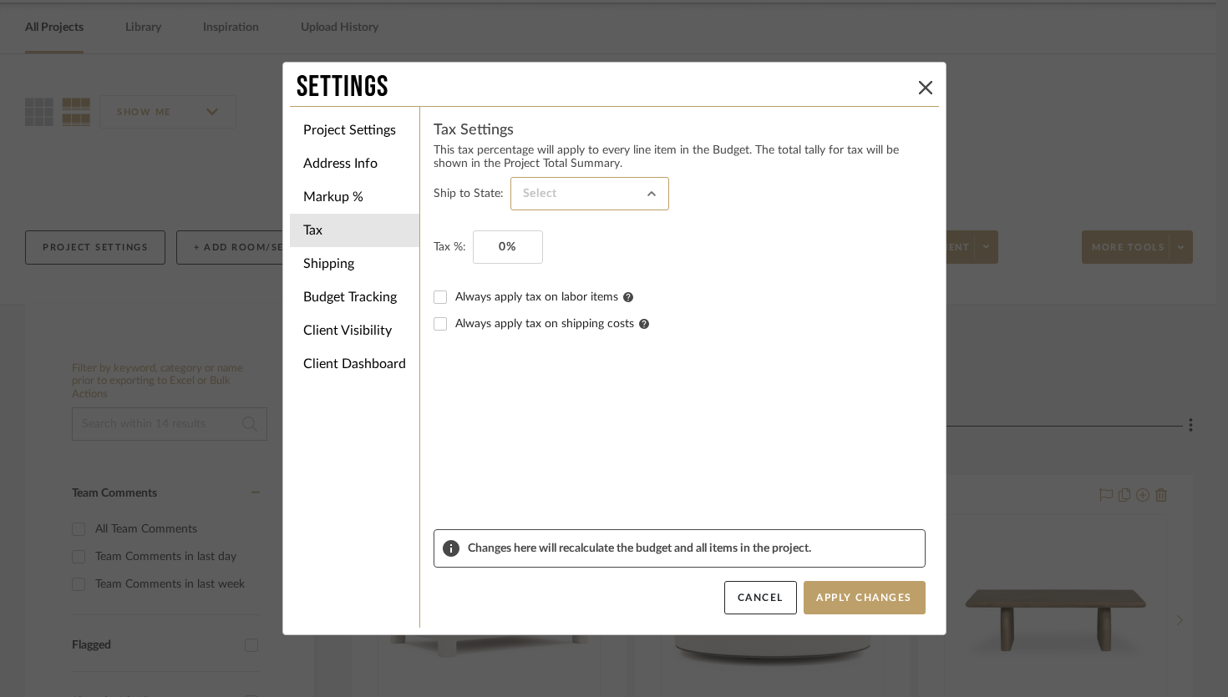
type input "Tennessee"
click at [519, 243] on input "0" at bounding box center [508, 246] width 70 height 33
type input "9.25%"
click at [331, 272] on li "Shipping" at bounding box center [354, 263] width 129 height 33
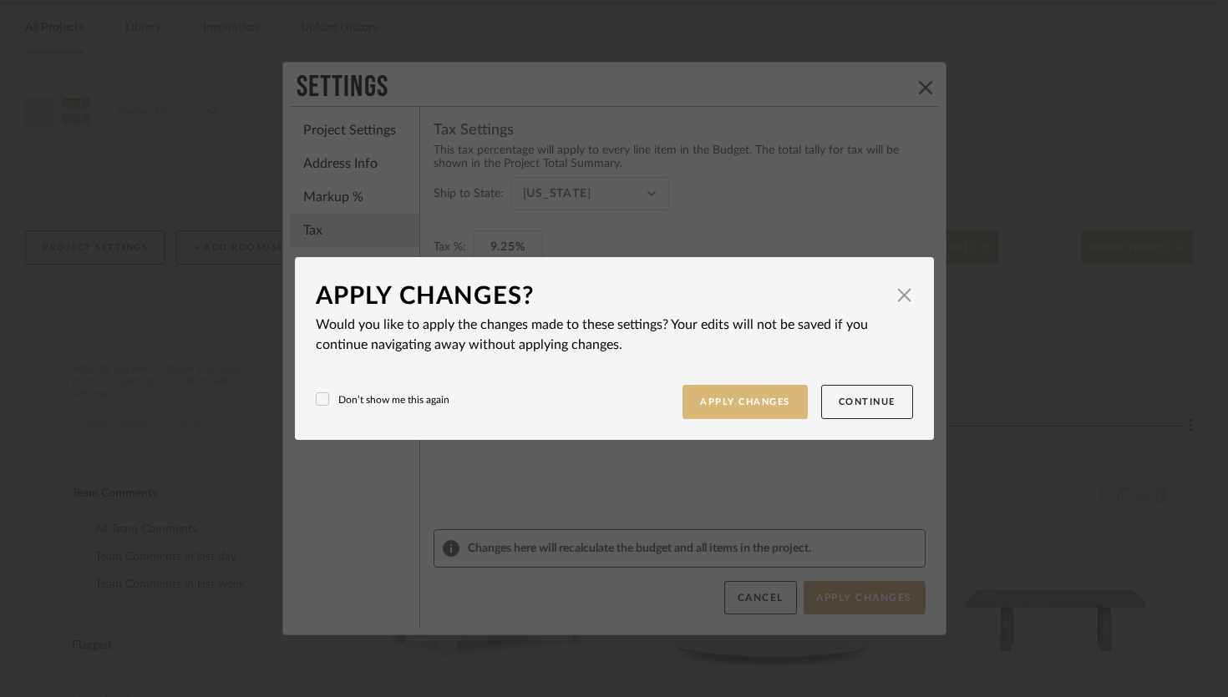
click at [742, 410] on button "Apply Changes" at bounding box center [744, 402] width 125 height 34
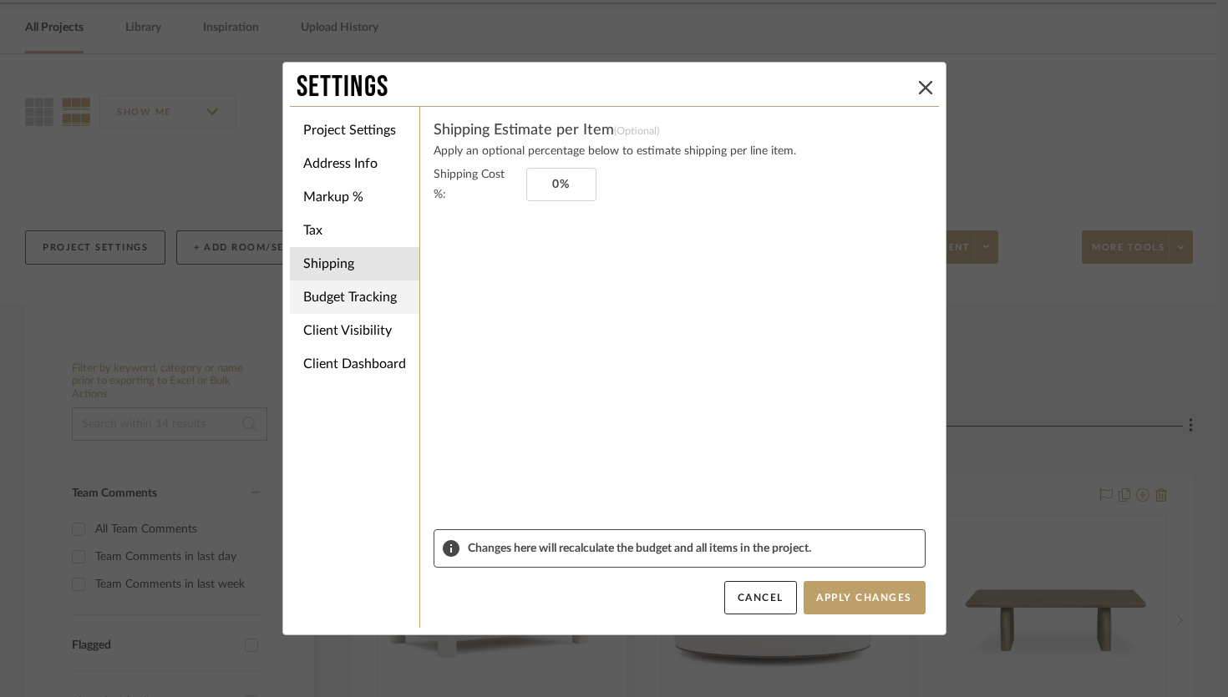
click at [387, 296] on li "Budget Tracking" at bounding box center [354, 297] width 129 height 33
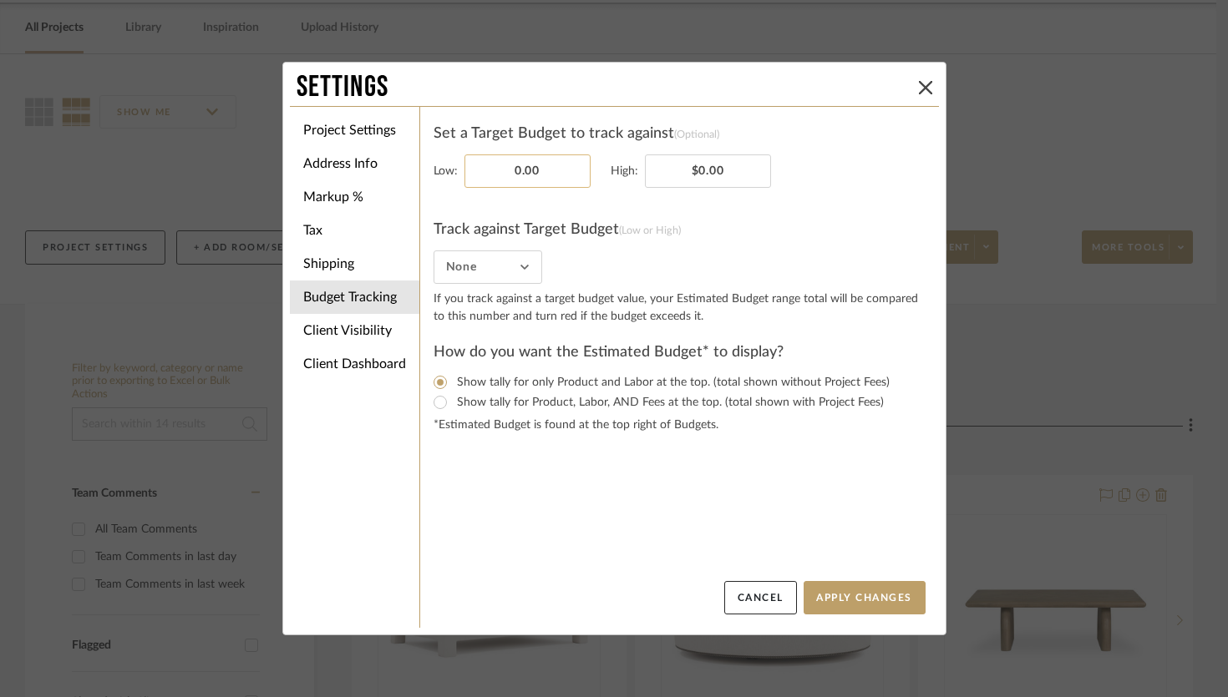
click at [569, 172] on input "0.00" at bounding box center [527, 170] width 126 height 33
type input "$15,000.00"
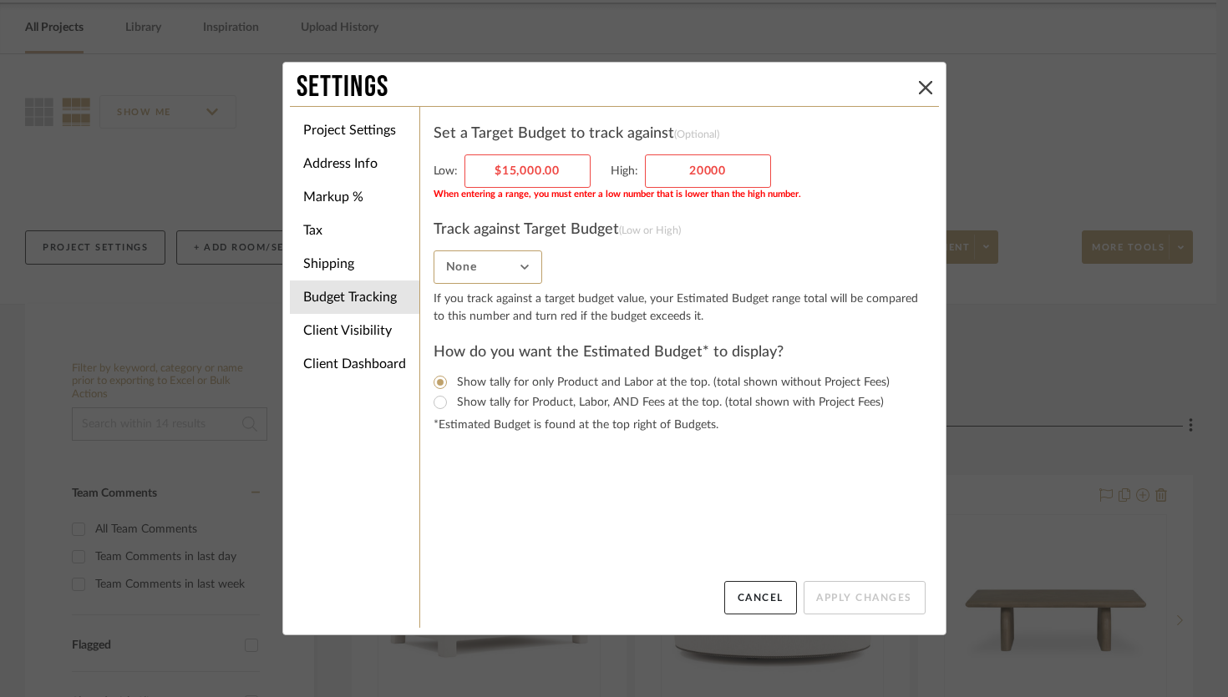
type input "$20,000.00"
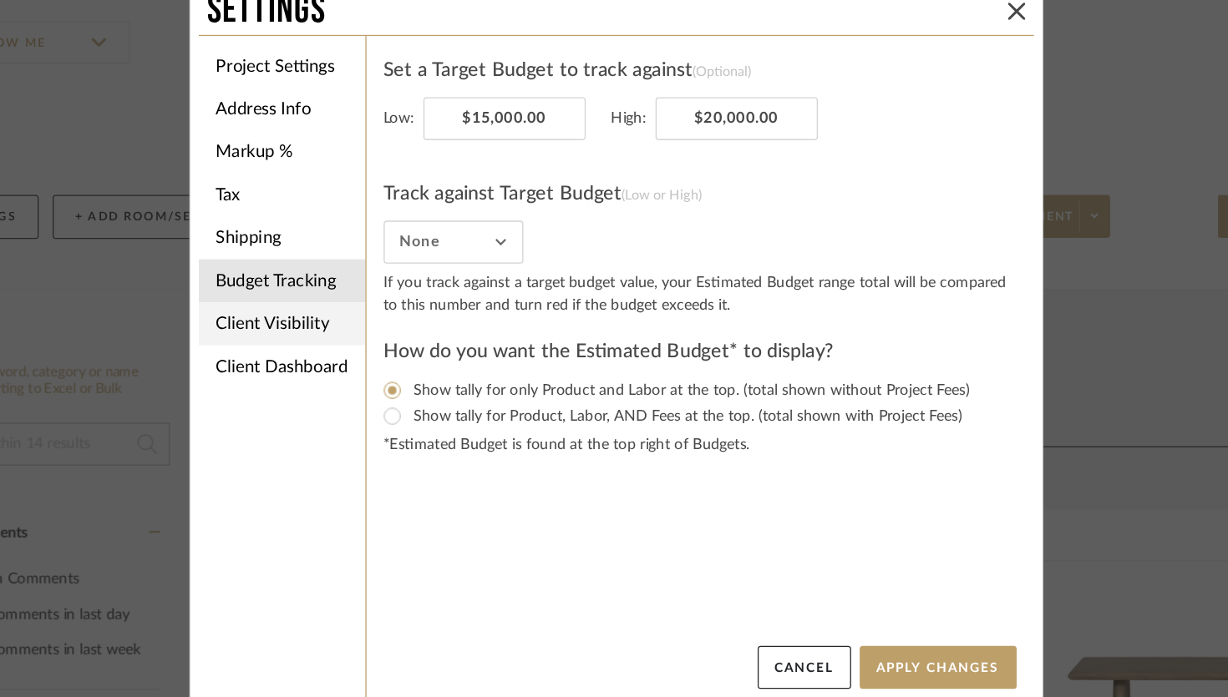
click at [362, 336] on li "Client Visibility" at bounding box center [354, 330] width 129 height 33
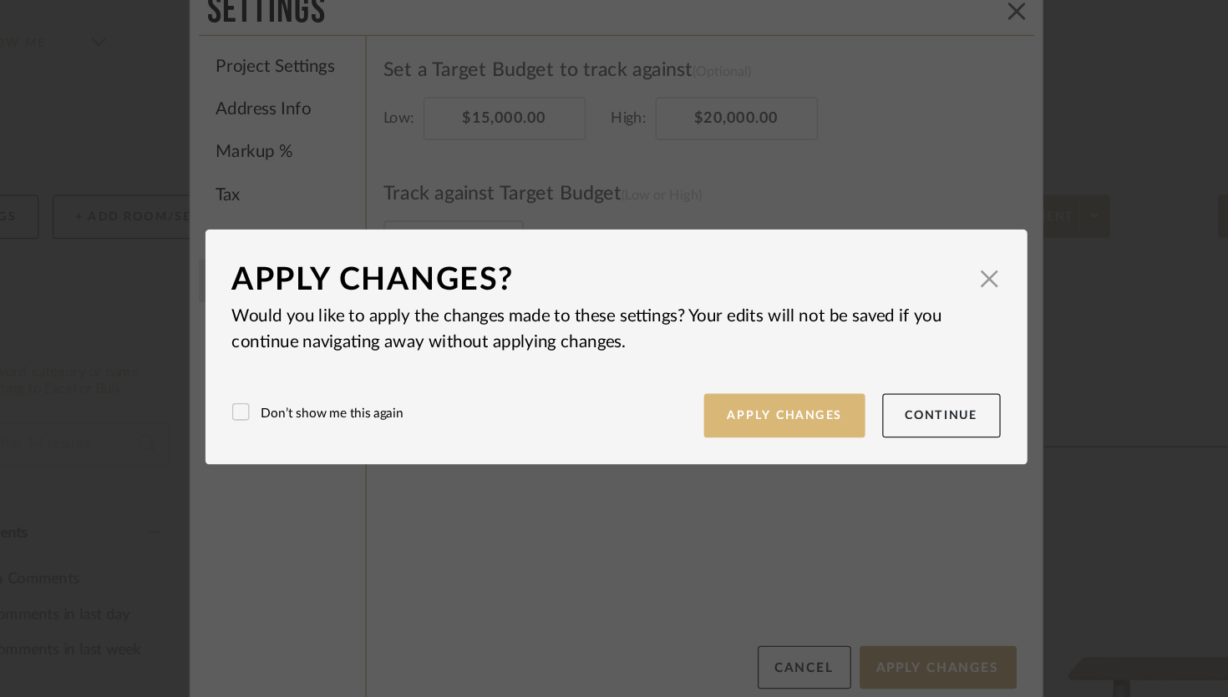
click at [739, 392] on button "Apply Changes" at bounding box center [744, 402] width 125 height 34
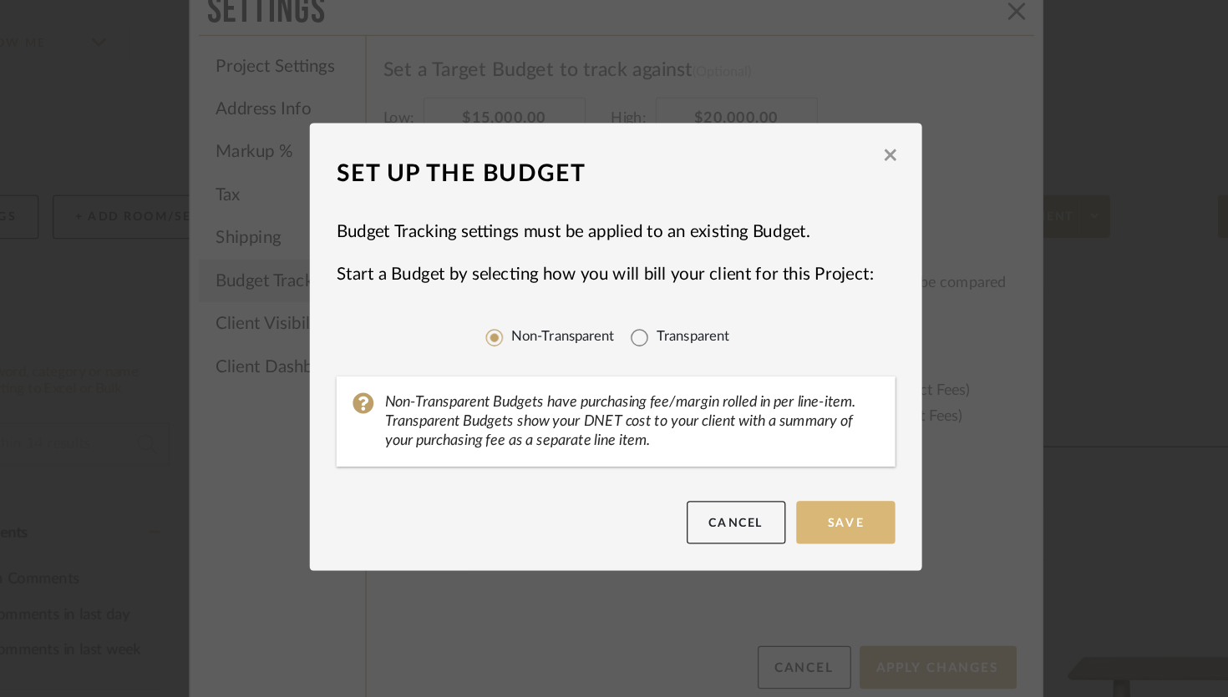
click at [784, 485] on button "Save" at bounding box center [792, 484] width 77 height 33
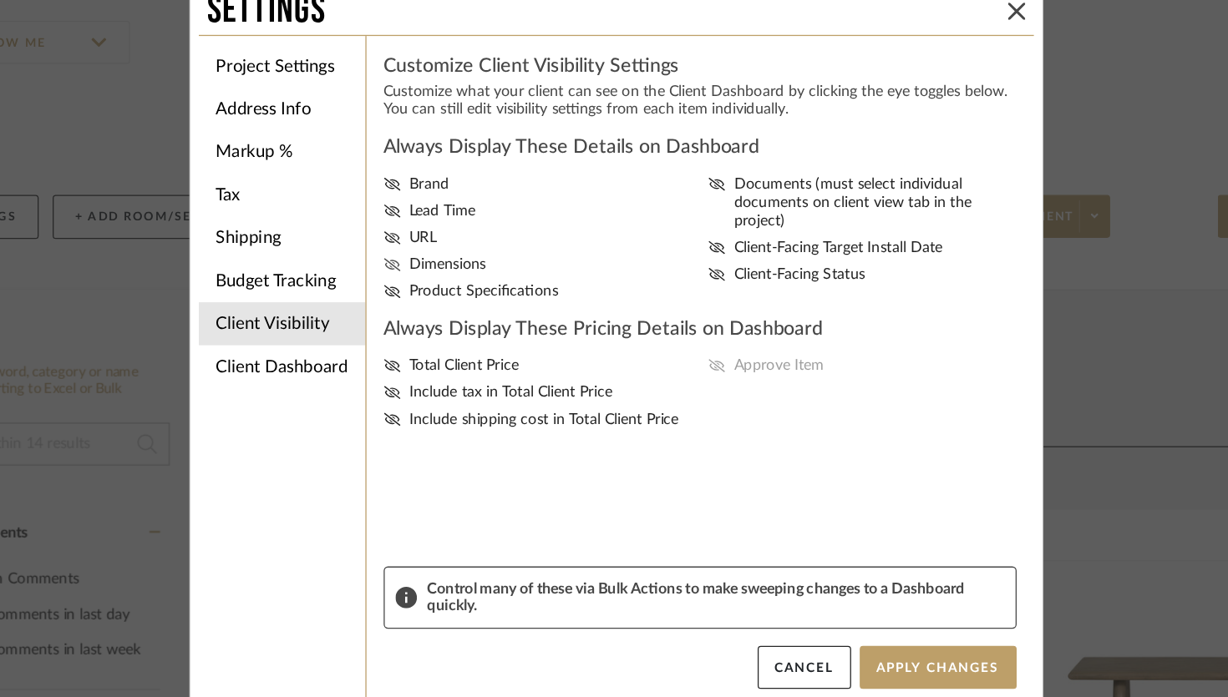
click at [438, 289] on icon at bounding box center [439, 285] width 13 height 10
click at [0, 0] on input "Dimensions" at bounding box center [0, 0] width 0 height 0
click at [433, 248] on icon at bounding box center [439, 243] width 13 height 10
click at [0, 0] on input "Lead Time" at bounding box center [0, 0] width 0 height 0
click at [443, 310] on label "Product Specifications" at bounding box center [556, 306] width 246 height 14
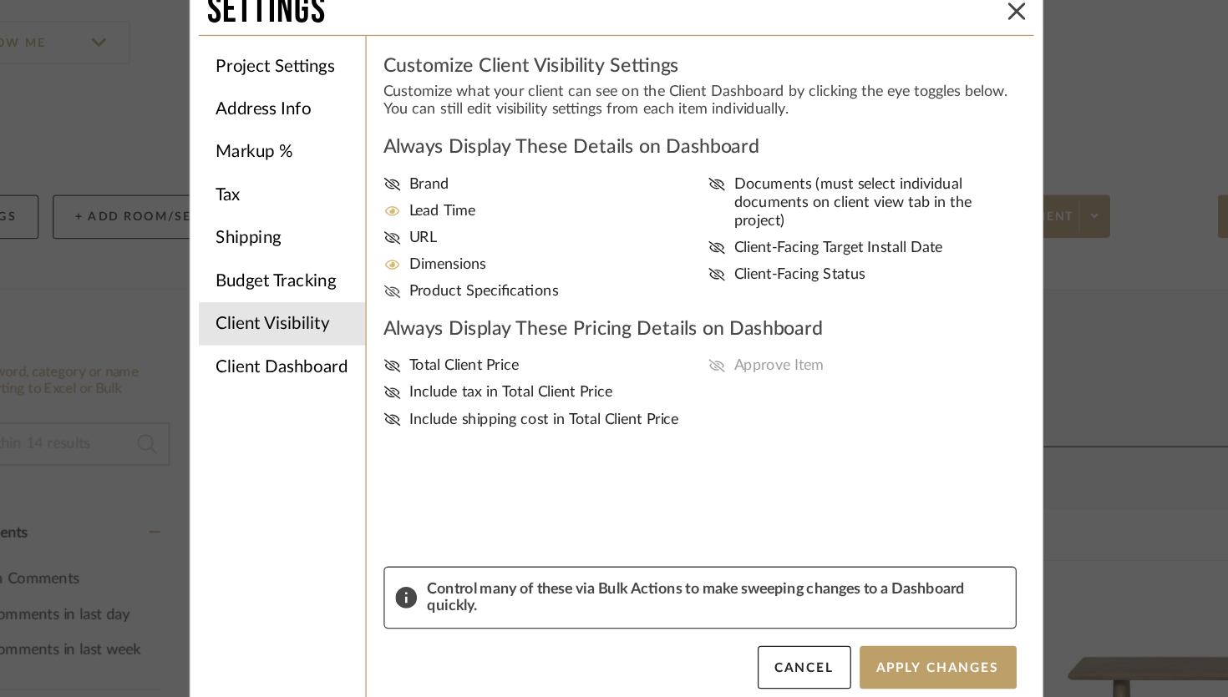
click at [0, 0] on input "Product Specifications" at bounding box center [0, 0] width 0 height 0
click at [696, 230] on label "Documents (must select individual documents on client view tab in the project)" at bounding box center [809, 236] width 246 height 43
click at [0, 0] on input "Documents (must select individual documents on client view tab in the project)" at bounding box center [0, 0] width 0 height 0
click at [687, 266] on icon at bounding box center [692, 271] width 13 height 10
click at [0, 0] on input "Client-Facing Target Install Date" at bounding box center [0, 0] width 0 height 0
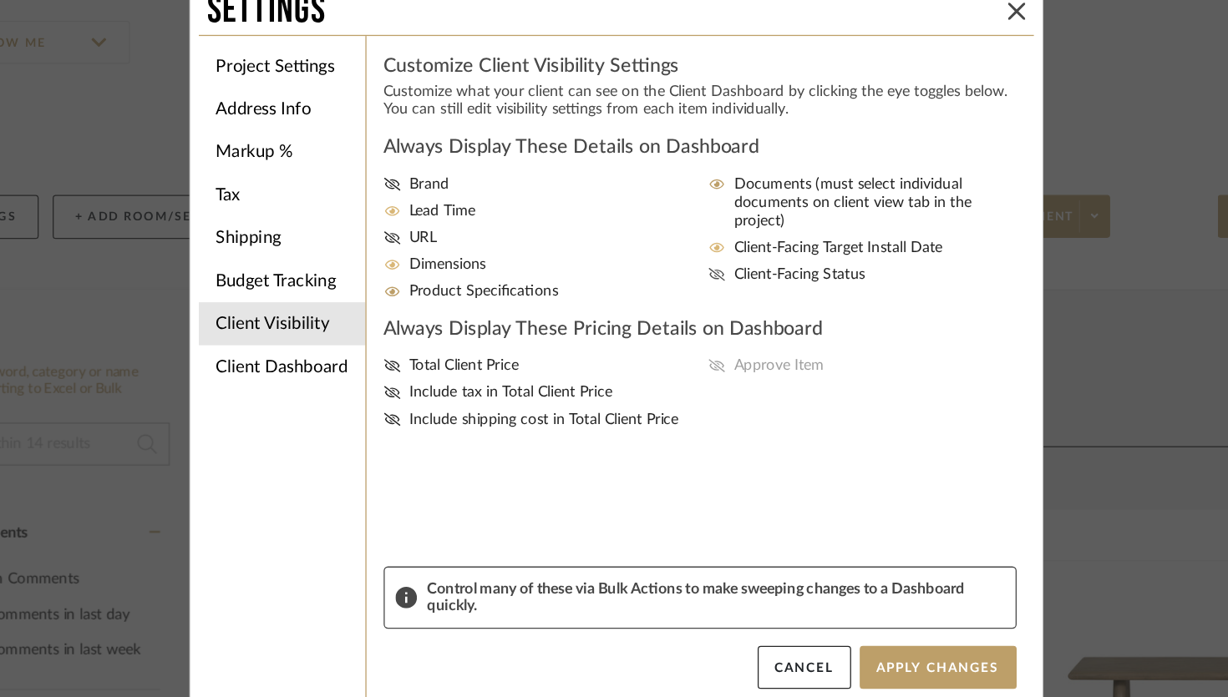
click at [691, 287] on icon at bounding box center [692, 292] width 13 height 10
click at [0, 0] on input "Client-Facing Status" at bounding box center [0, 0] width 0 height 0
click at [691, 372] on div "Total Client Price Include tax in Total Client Price Include shipping cost in T…" at bounding box center [679, 385] width 492 height 56
click at [685, 372] on div "Total Client Price Include tax in Total Client Price Include shipping cost in T…" at bounding box center [679, 385] width 492 height 56
click at [433, 368] on icon at bounding box center [439, 363] width 13 height 10
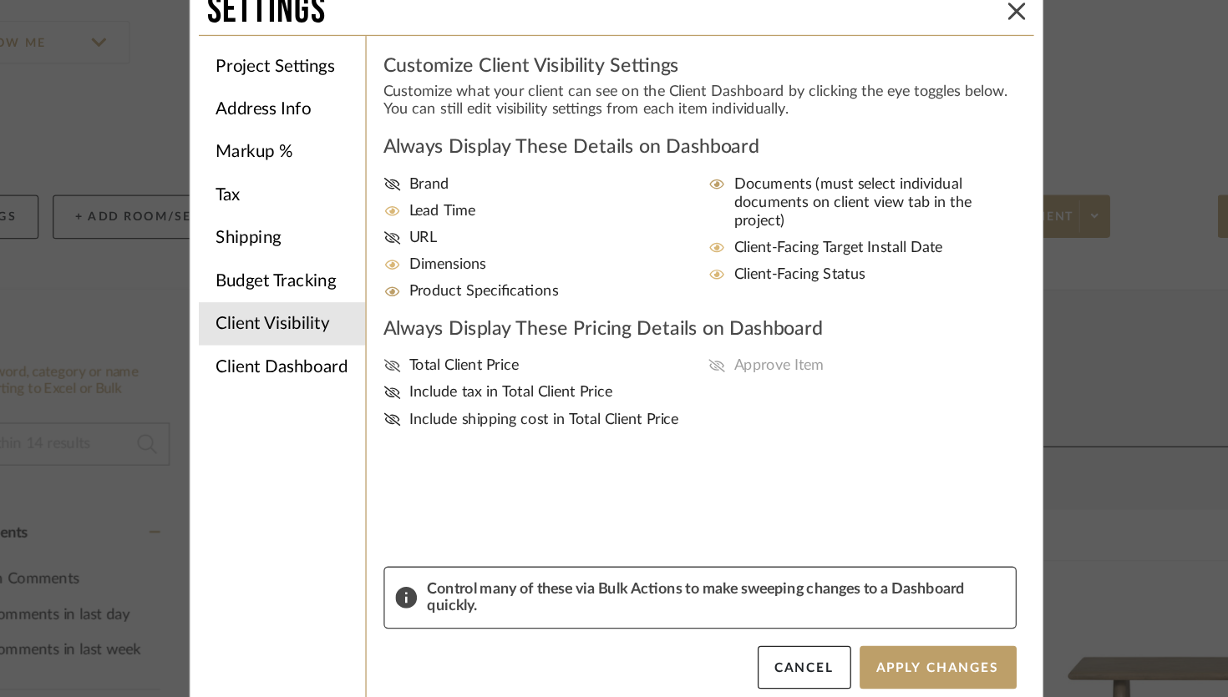
click at [0, 0] on input "Total Client Price" at bounding box center [0, 0] width 0 height 0
click at [858, 595] on button "Apply Changes" at bounding box center [864, 597] width 122 height 33
click at [372, 367] on li "Client Dashboard" at bounding box center [354, 363] width 129 height 33
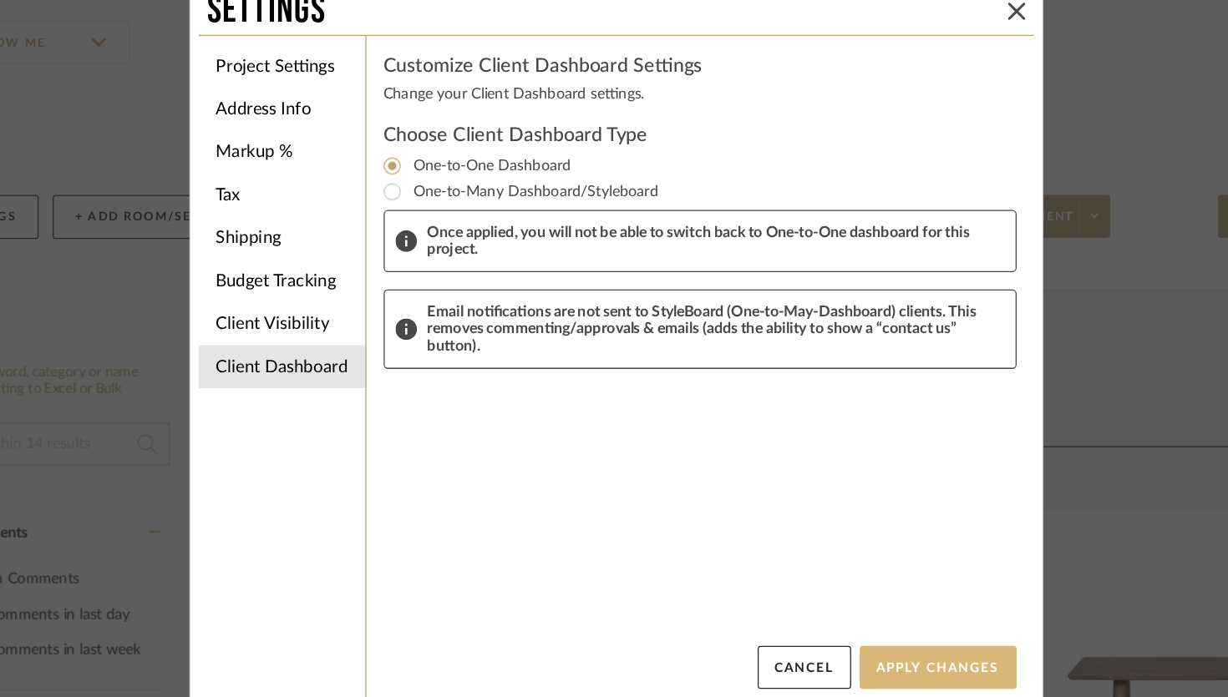
click at [848, 595] on button "Apply Changes" at bounding box center [864, 597] width 122 height 33
click at [856, 590] on button "Apply Changes" at bounding box center [864, 597] width 122 height 33
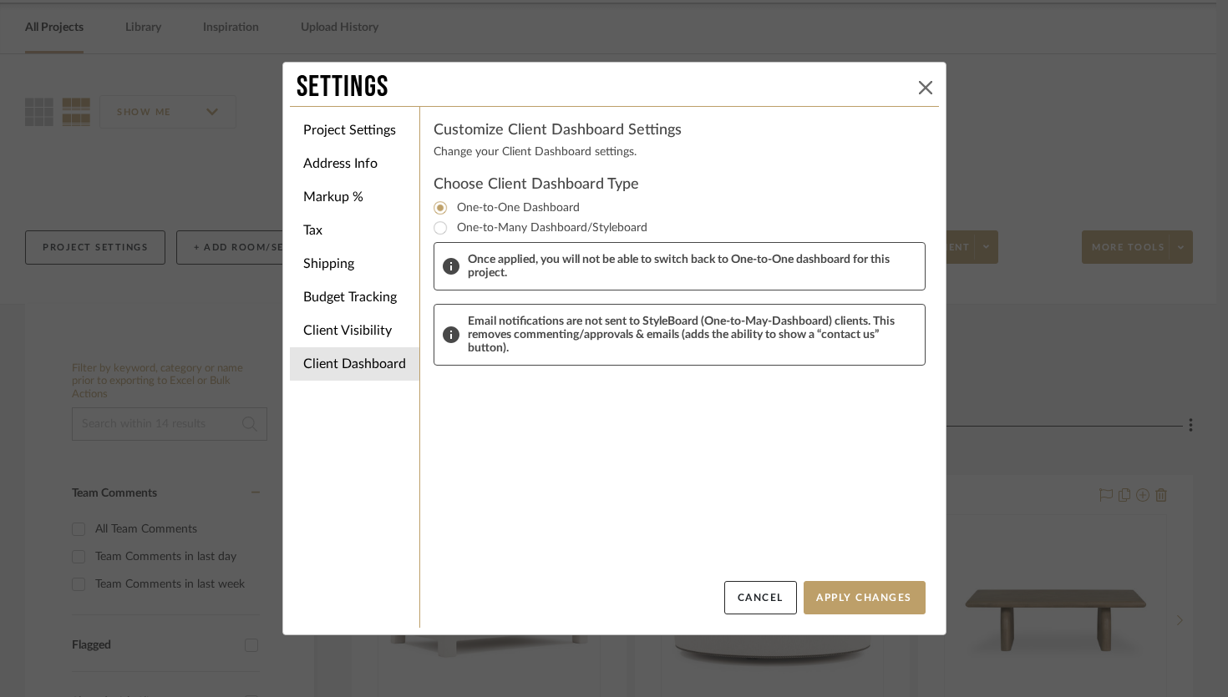
click at [920, 88] on icon at bounding box center [925, 87] width 13 height 13
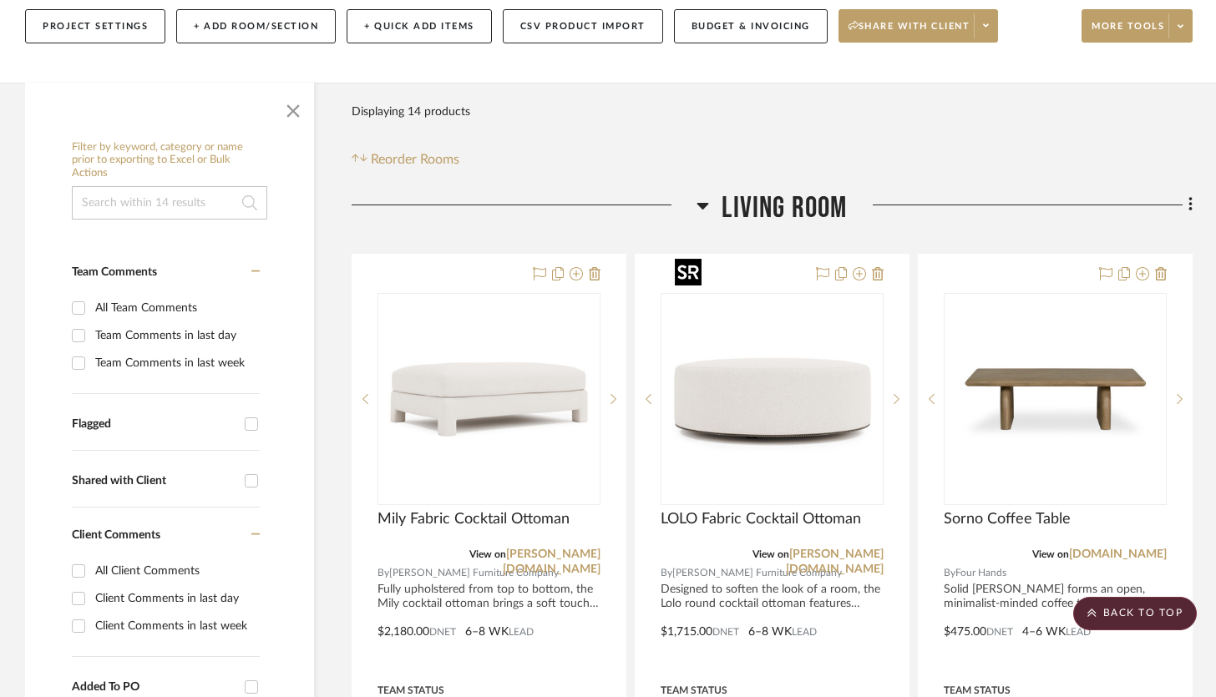
scroll to position [269, 0]
